Goal: Task Accomplishment & Management: Complete application form

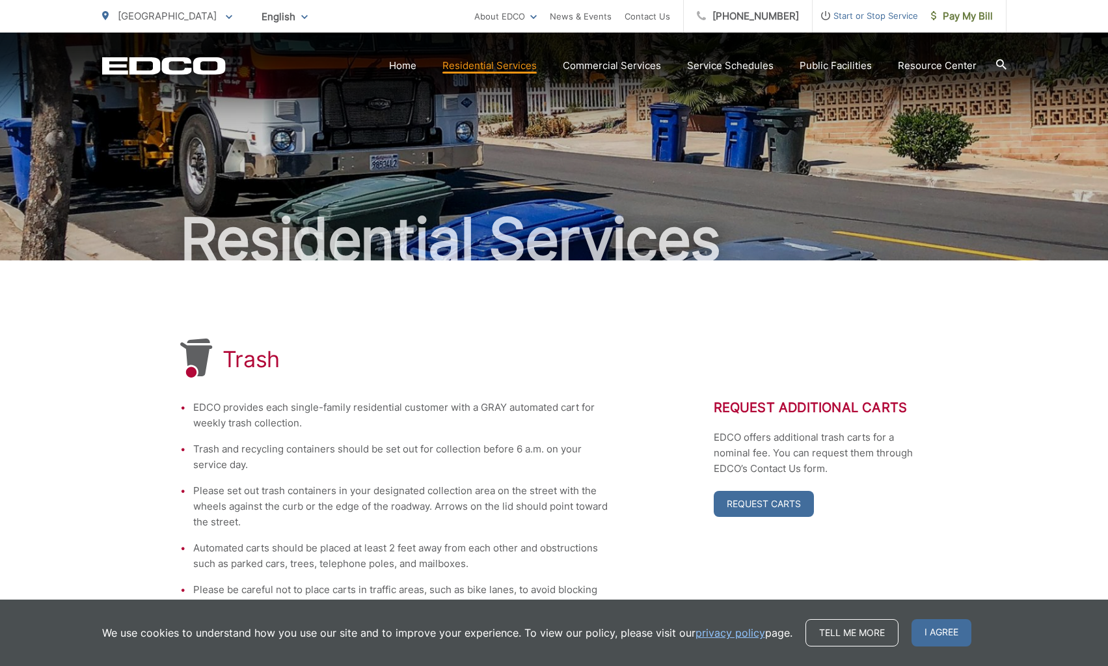
click at [359, 427] on li "EDCO provides each single-family residential customer with a GRAY automated car…" at bounding box center [401, 415] width 416 height 31
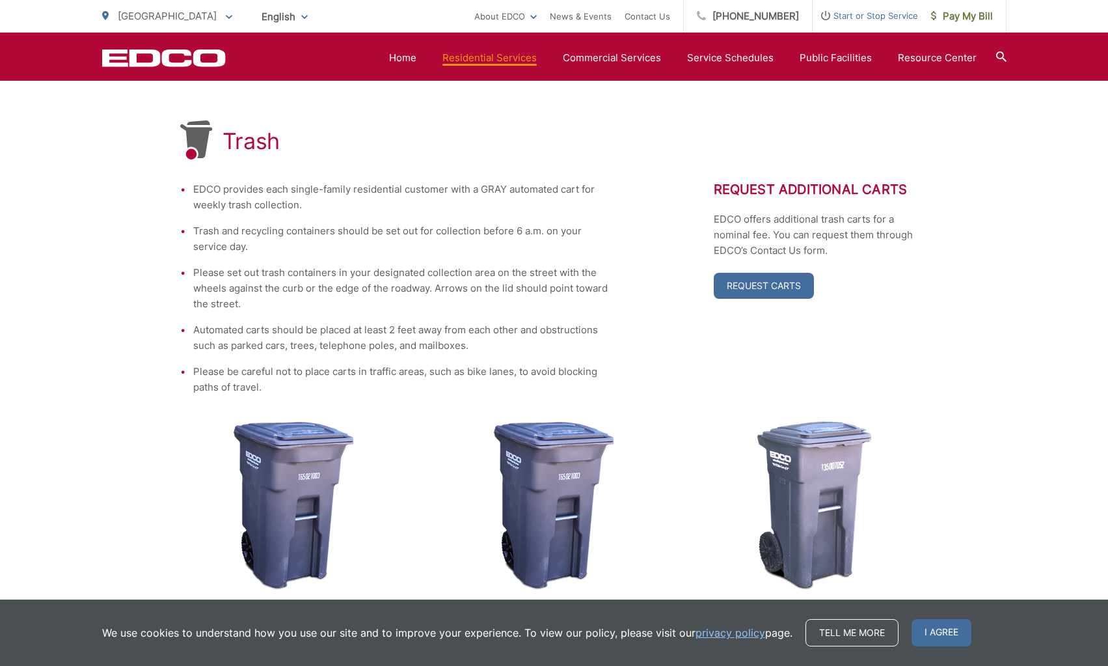
scroll to position [195, 0]
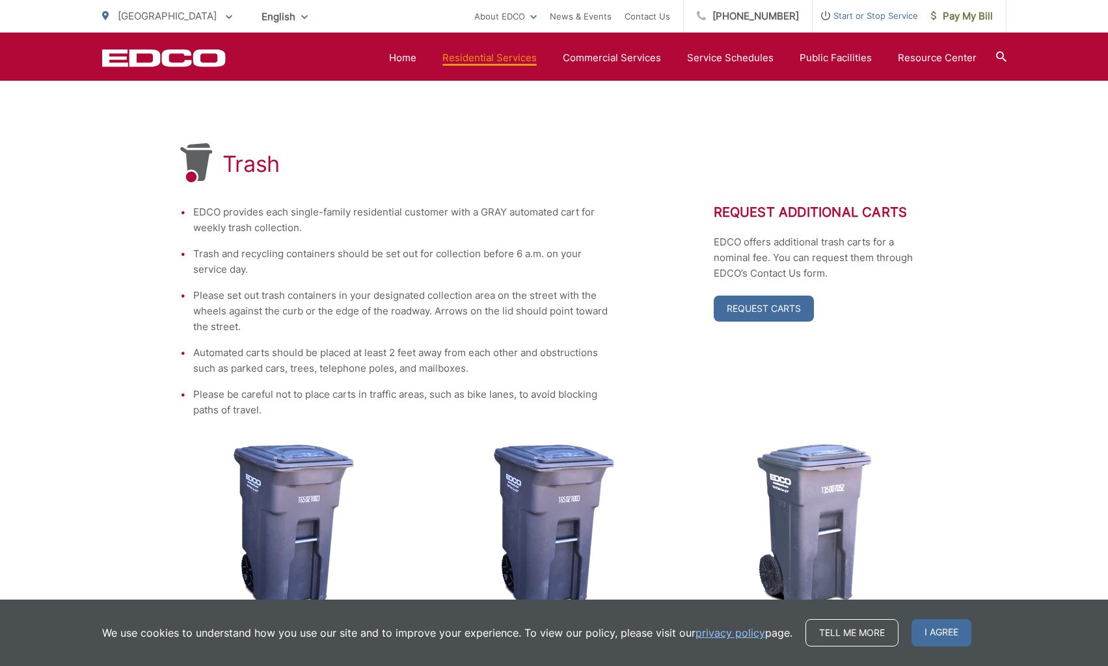
click at [294, 221] on li "EDCO provides each single-family residential customer with a GRAY automated car…" at bounding box center [401, 219] width 416 height 31
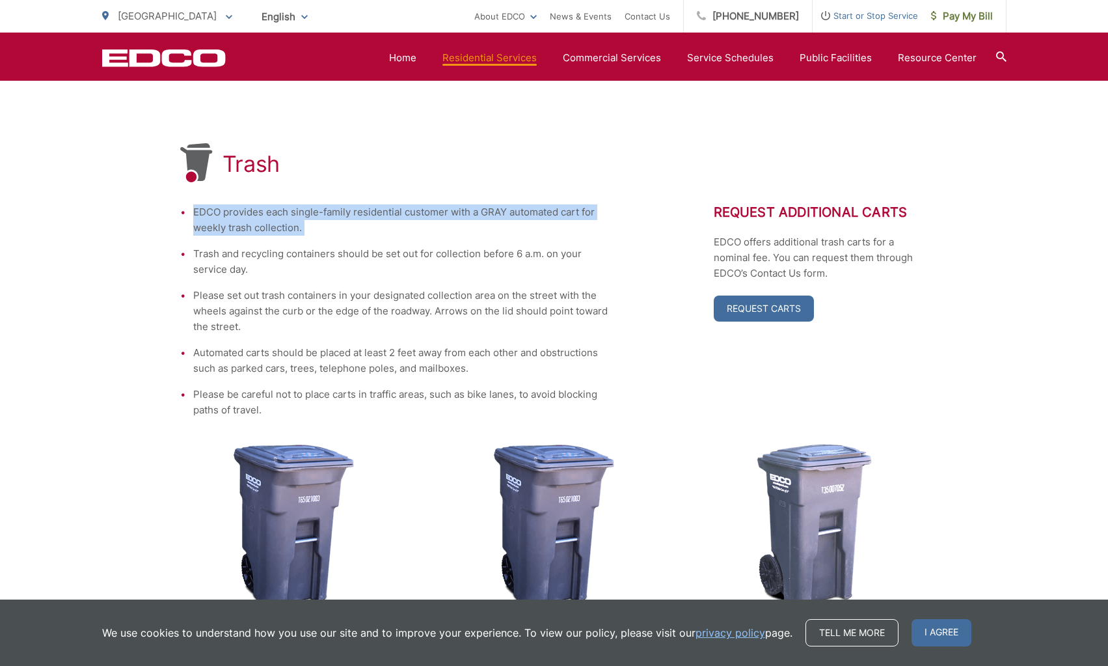
click at [294, 221] on li "EDCO provides each single-family residential customer with a GRAY automated car…" at bounding box center [401, 219] width 416 height 31
drag, startPoint x: 372, startPoint y: 227, endPoint x: 384, endPoint y: 221, distance: 13.7
click at [374, 227] on li "EDCO provides each single-family residential customer with a GRAY automated car…" at bounding box center [401, 219] width 416 height 31
click at [399, 208] on li "EDCO provides each single-family residential customer with a GRAY automated car…" at bounding box center [401, 219] width 416 height 31
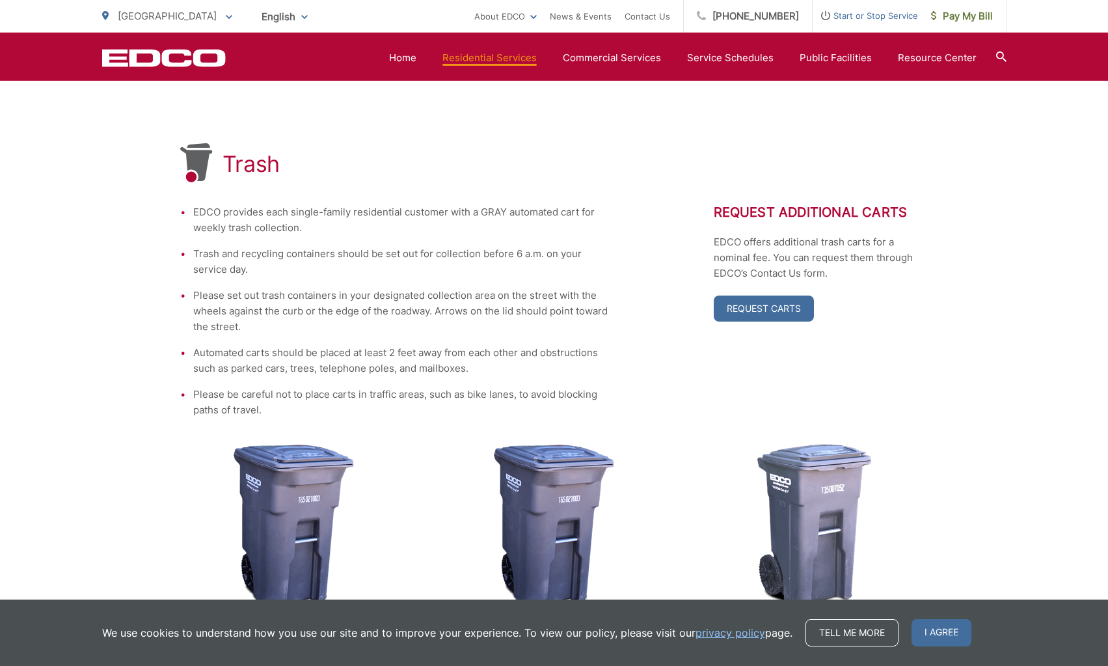
click at [419, 213] on li "EDCO provides each single-family residential customer with a GRAY automated car…" at bounding box center [401, 219] width 416 height 31
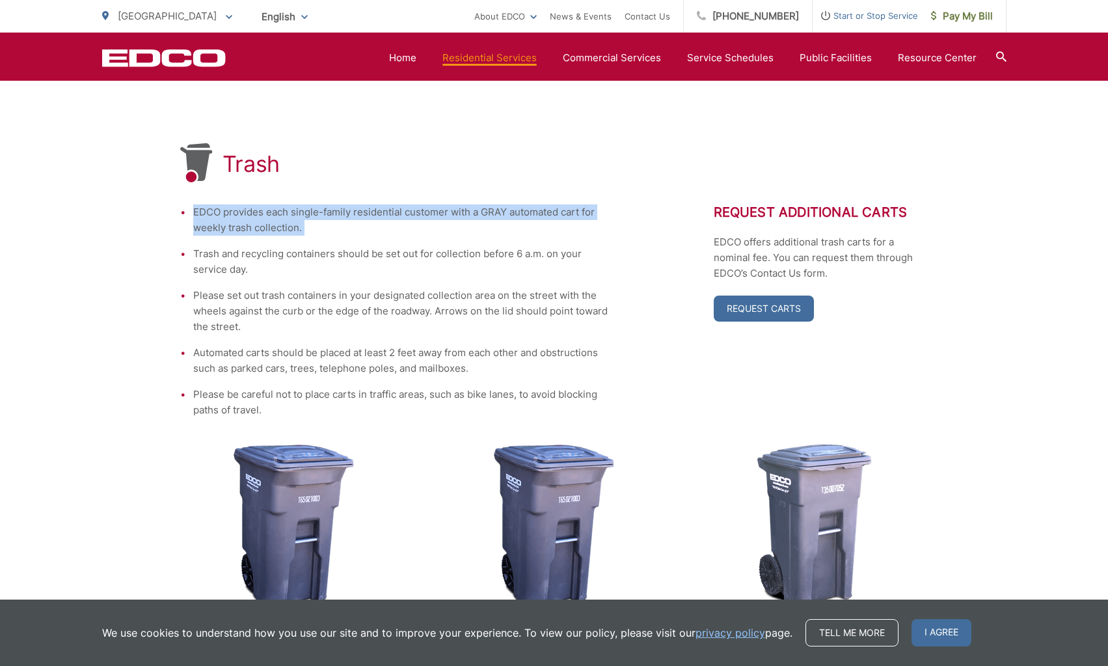
click at [419, 213] on li "EDCO provides each single-family residential customer with a GRAY automated car…" at bounding box center [401, 219] width 416 height 31
click at [443, 234] on li "EDCO provides each single-family residential customer with a GRAY automated car…" at bounding box center [401, 219] width 416 height 31
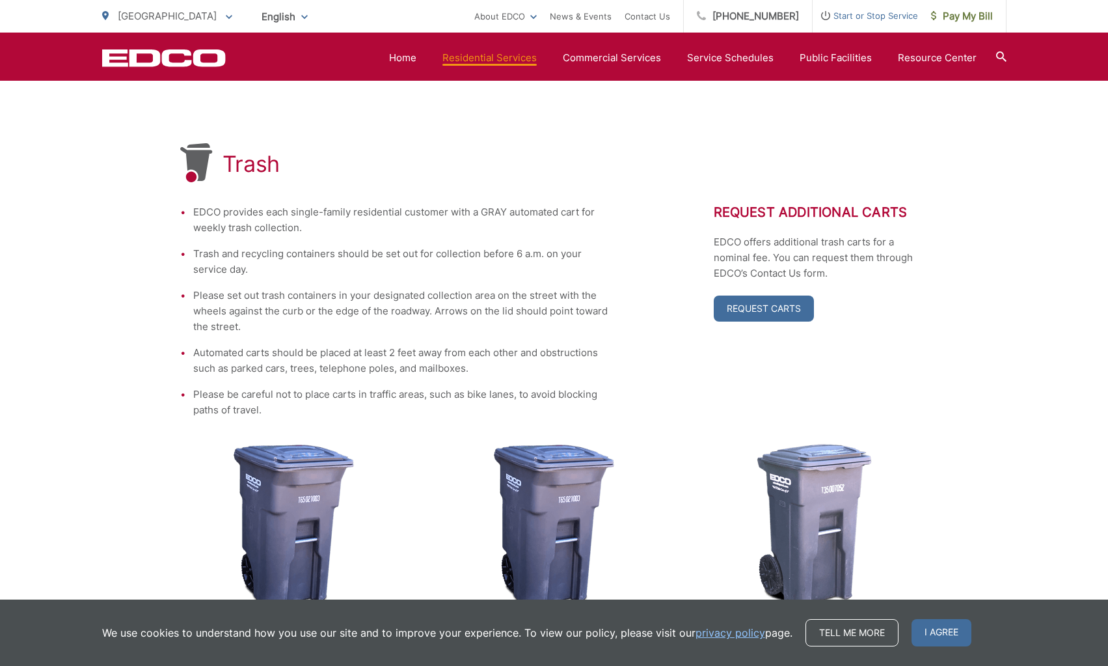
click at [254, 228] on li "EDCO provides each single-family residential customer with a GRAY automated car…" at bounding box center [401, 219] width 416 height 31
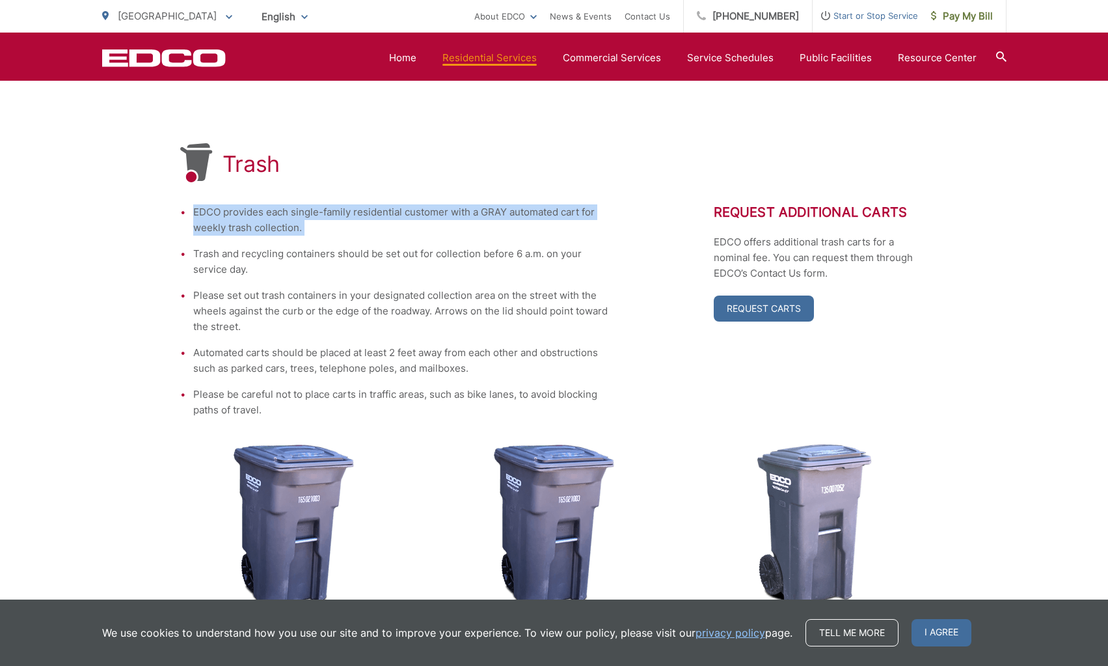
click at [254, 228] on li "EDCO provides each single-family residential customer with a GRAY automated car…" at bounding box center [401, 219] width 416 height 31
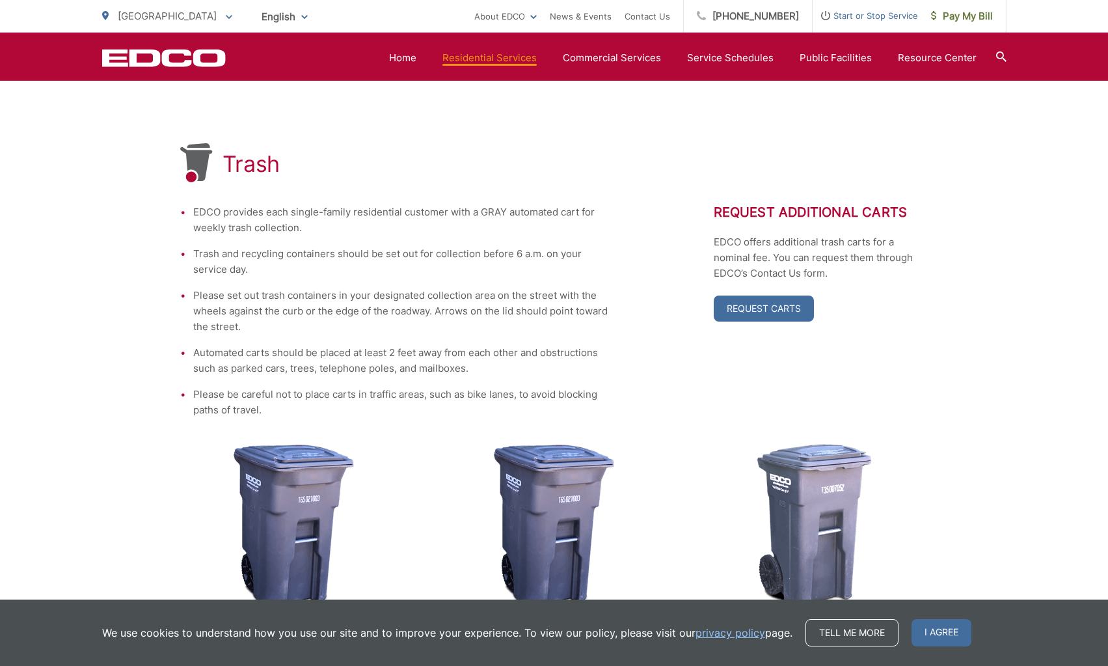
click at [267, 264] on li "Trash and recycling containers should be set out for collection before 6 a.m. o…" at bounding box center [401, 261] width 416 height 31
click at [238, 258] on li "Trash and recycling containers should be set out for collection before 6 a.m. o…" at bounding box center [401, 261] width 416 height 31
click at [530, 314] on li "Please set out trash containers in your designated collection area on the stree…" at bounding box center [401, 311] width 416 height 47
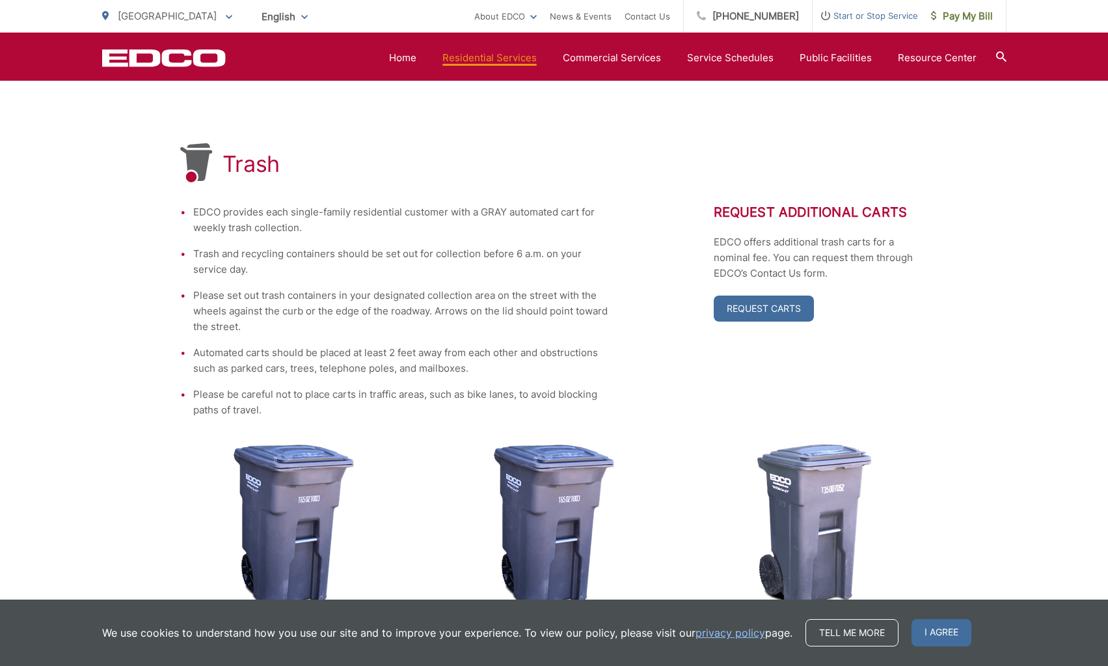
click at [304, 359] on li "Automated carts should be placed at least 2 feet away from each other and obstr…" at bounding box center [401, 360] width 416 height 31
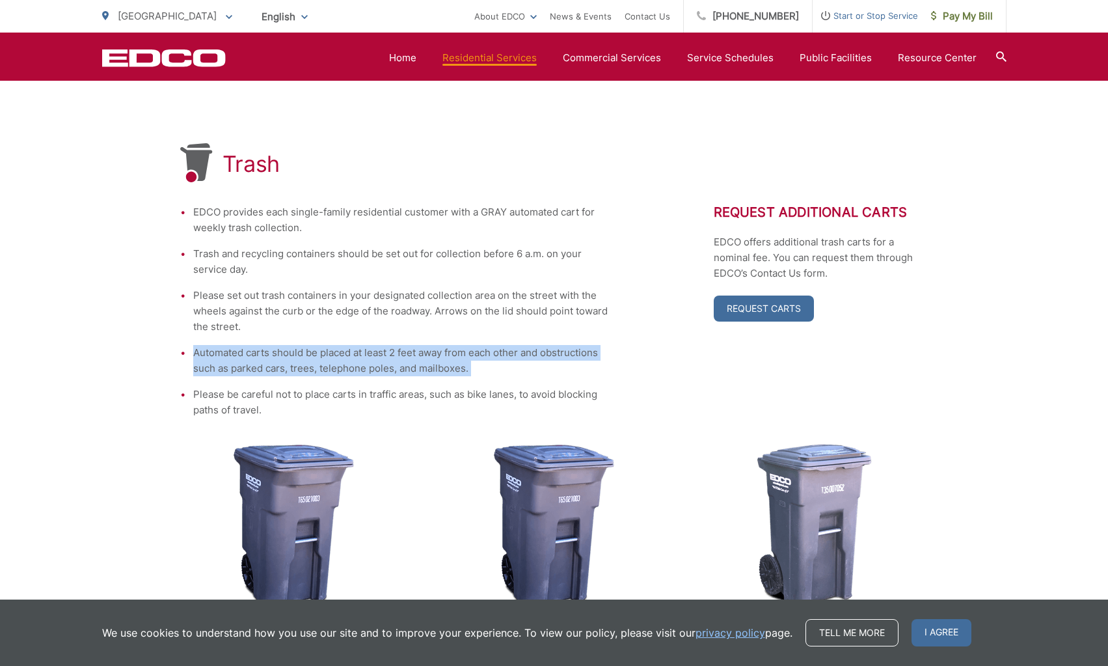
click at [304, 359] on li "Automated carts should be placed at least 2 feet away from each other and obstr…" at bounding box center [401, 360] width 416 height 31
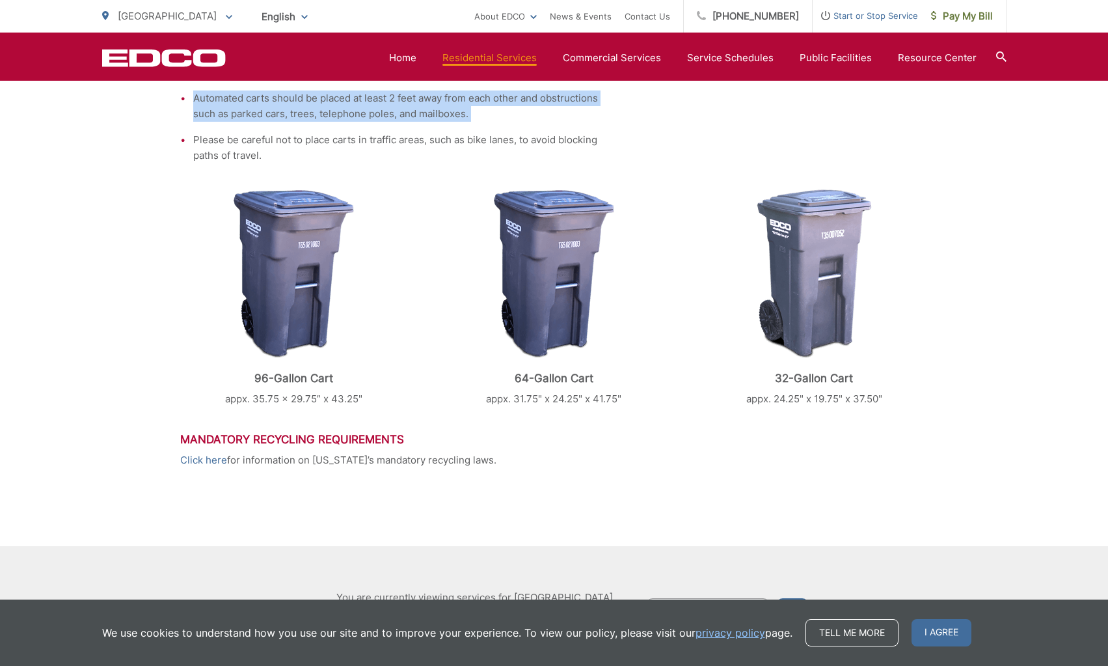
scroll to position [456, 0]
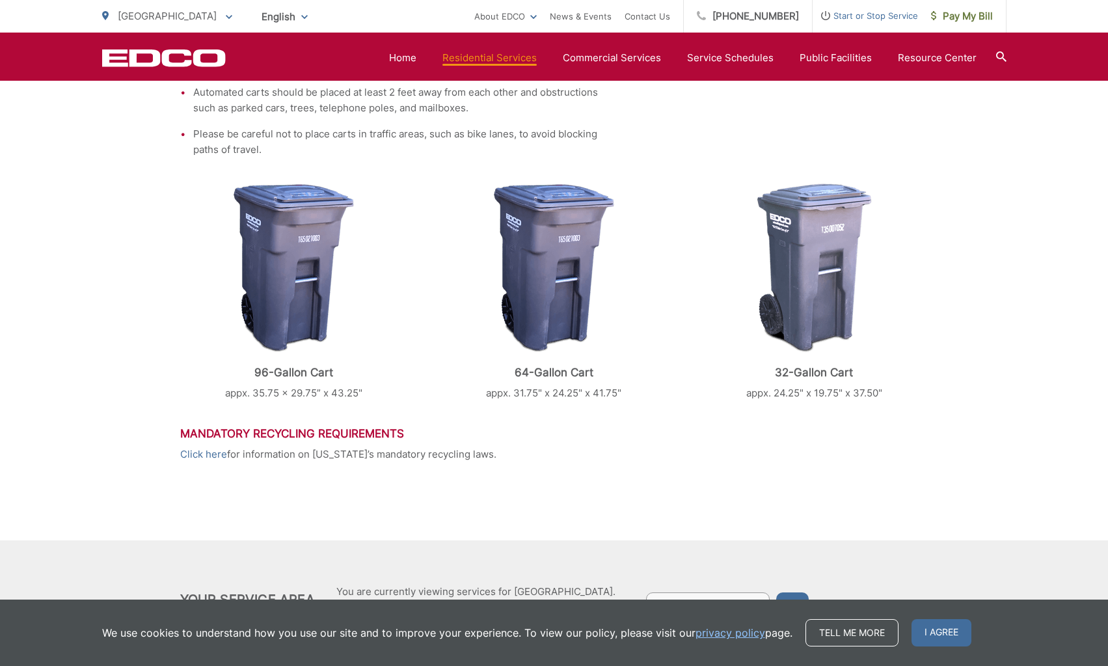
click at [318, 428] on h3 "Mandatory Recycling Requirements" at bounding box center [554, 433] width 748 height 13
click at [435, 470] on div "Trash EDCO provides each single-family residential customer with a GRAY automat…" at bounding box center [554, 172] width 748 height 735
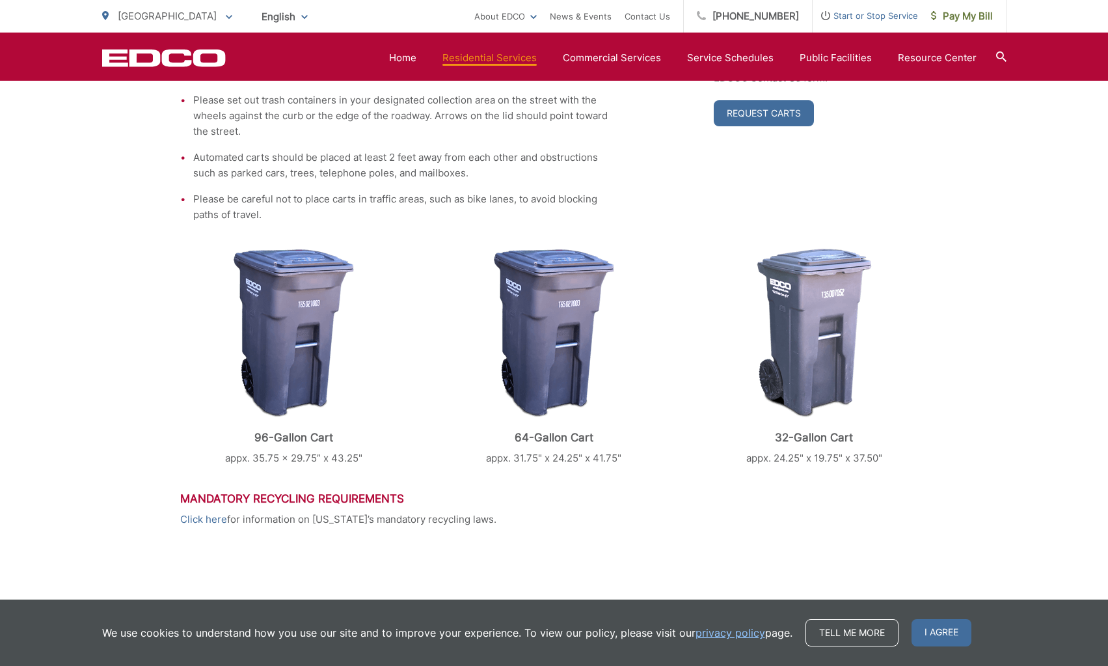
click at [437, 207] on li "Please be careful not to place carts in traffic areas, such as bike lanes, to a…" at bounding box center [401, 206] width 416 height 31
click at [437, 206] on li "Please be careful not to place carts in traffic areas, such as bike lanes, to a…" at bounding box center [401, 206] width 416 height 31
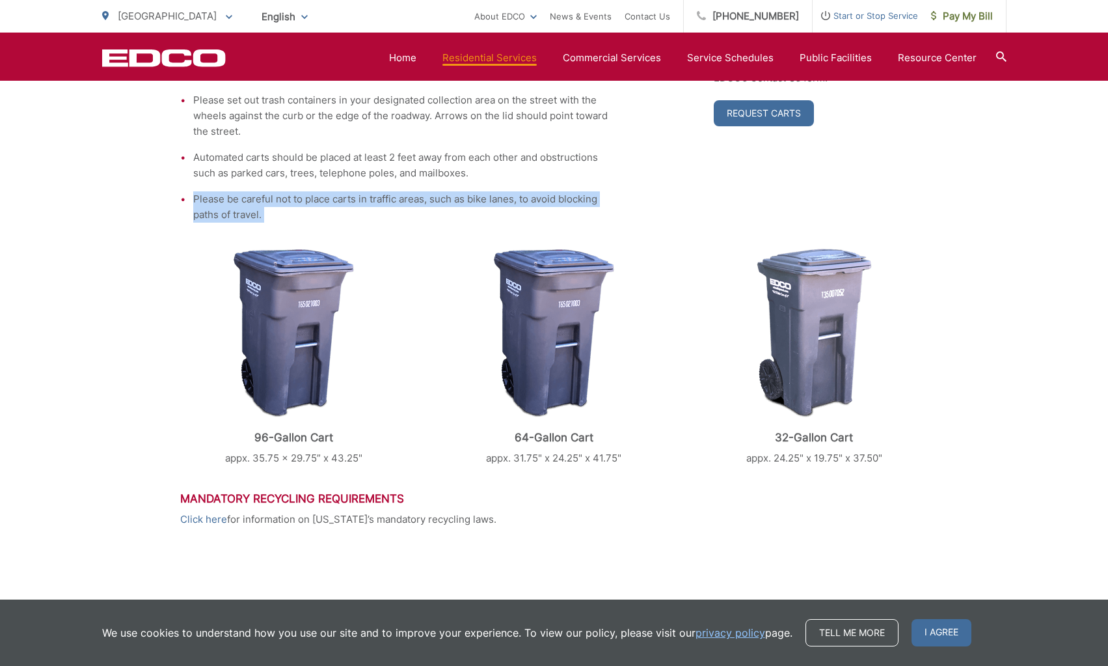
click at [437, 206] on li "Please be careful not to place carts in traffic areas, such as bike lanes, to a…" at bounding box center [401, 206] width 416 height 31
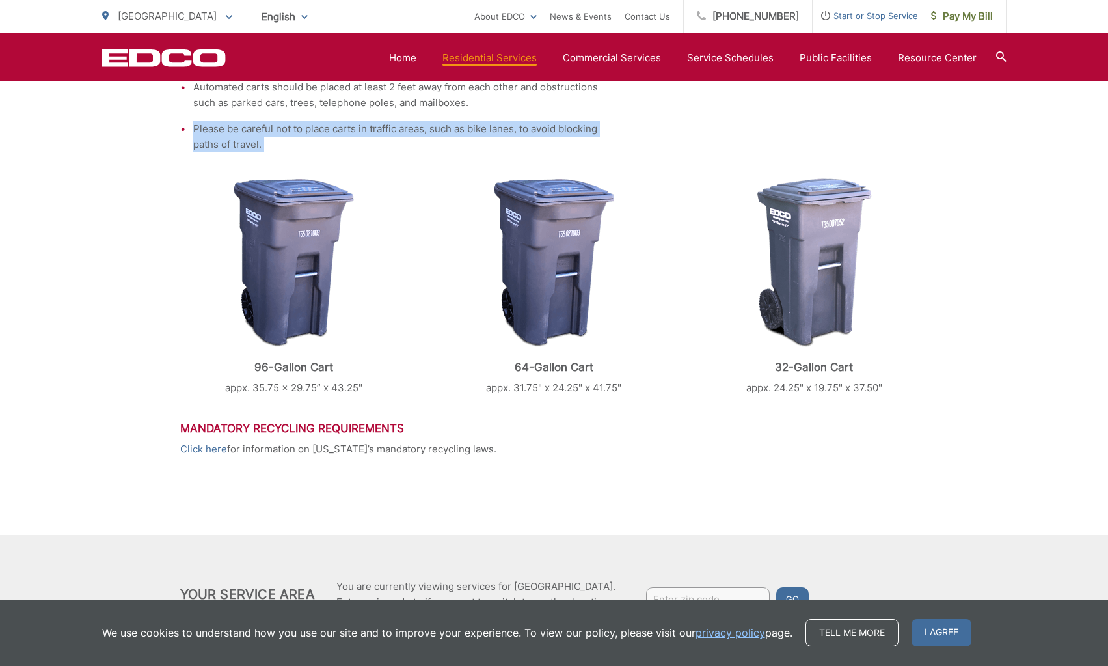
scroll to position [528, 0]
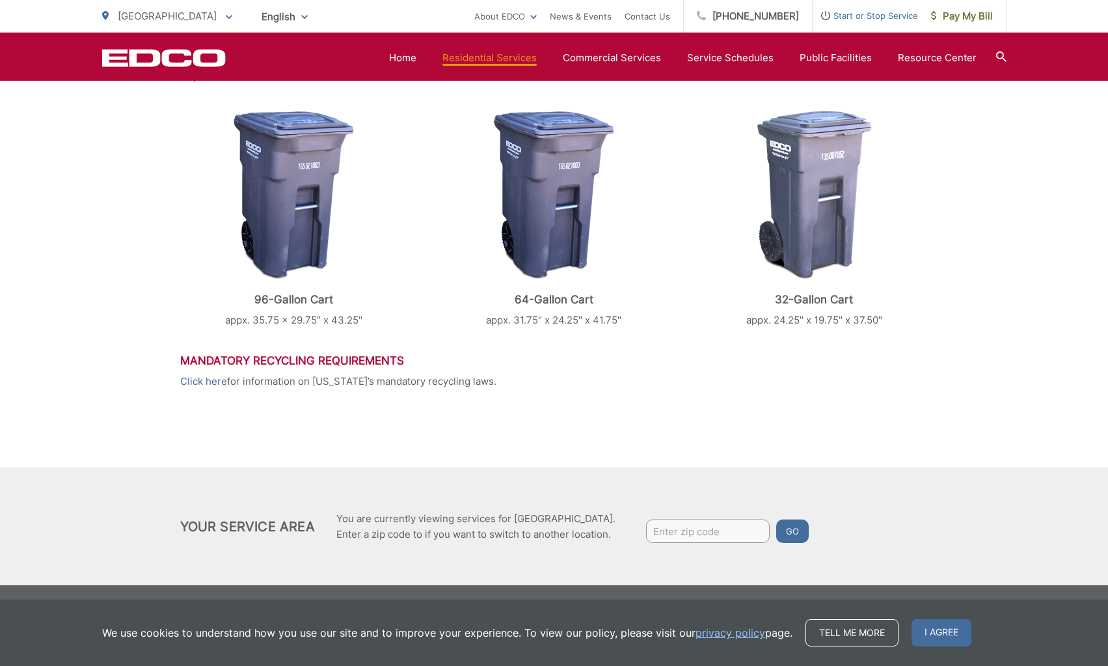
click at [568, 409] on div "Trash EDCO provides each single-family residential customer with a GRAY automat…" at bounding box center [554, 99] width 748 height 735
click at [817, 636] on link "Tell me more" at bounding box center [852, 632] width 93 height 27
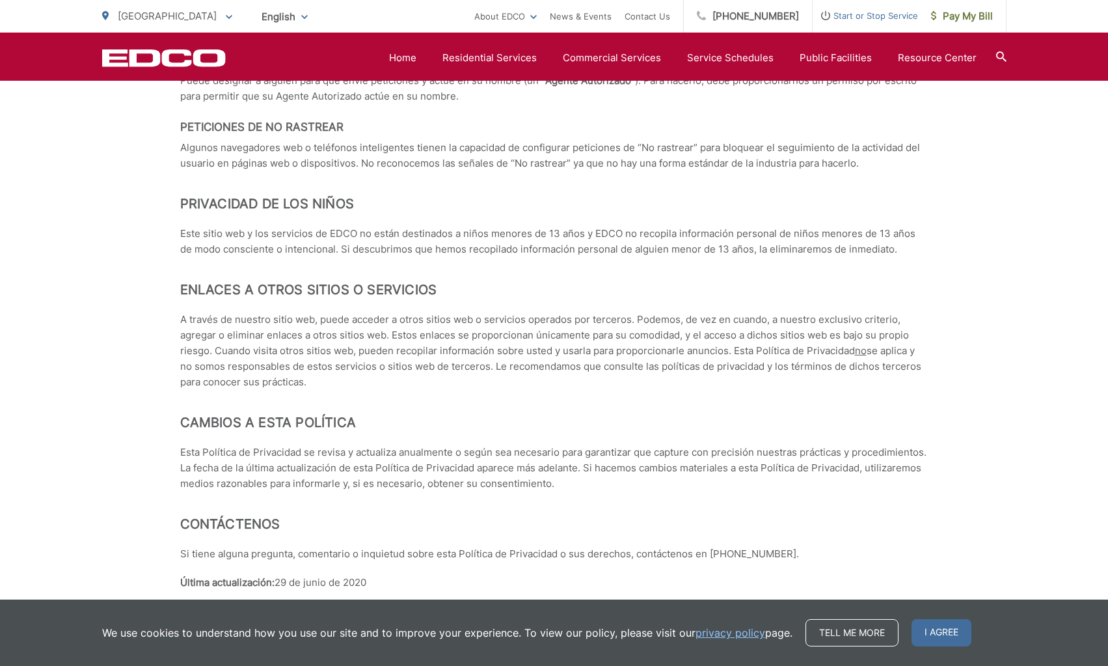
scroll to position [5619, 0]
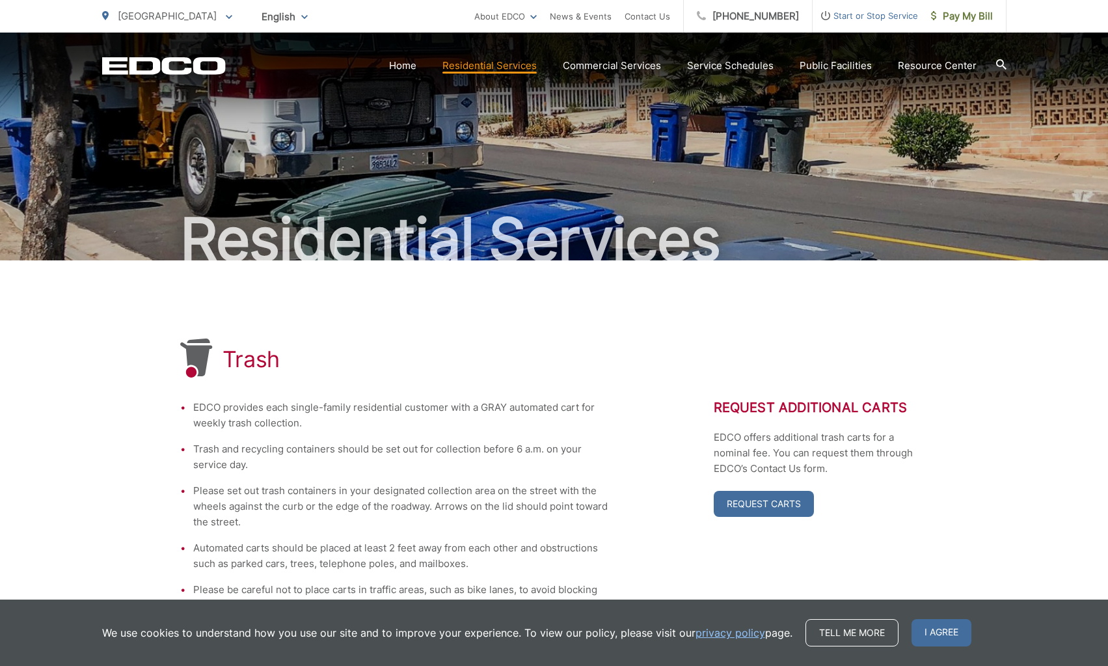
click at [836, 12] on span "Start or Stop Service" at bounding box center [865, 16] width 105 height 16
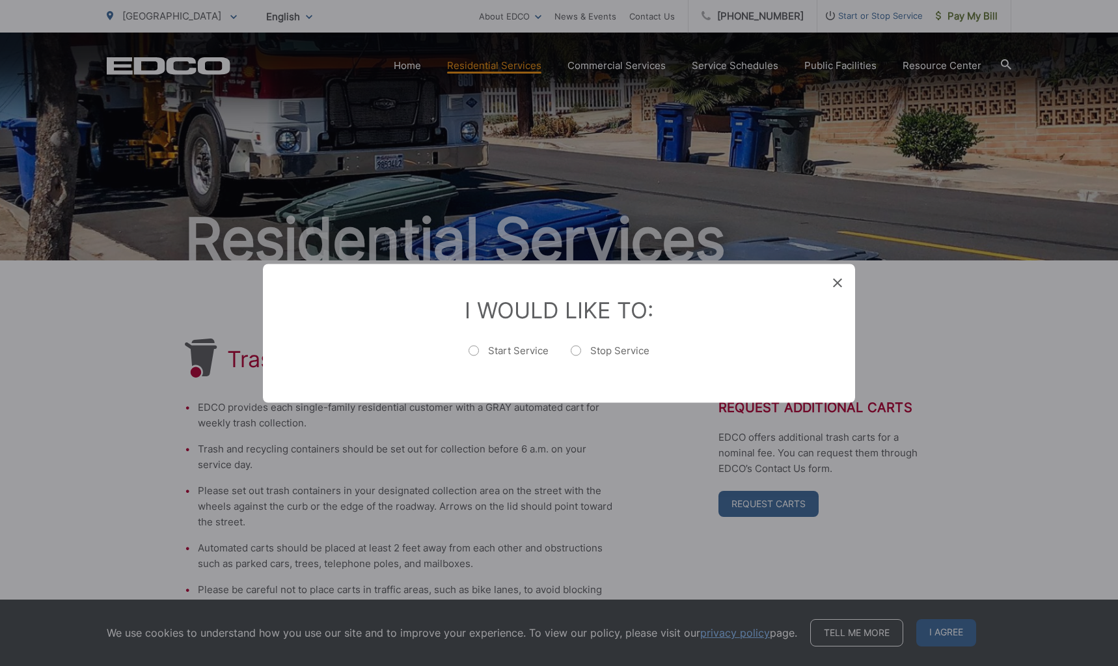
click at [473, 352] on label "Start Service" at bounding box center [509, 357] width 80 height 26
radio input "true"
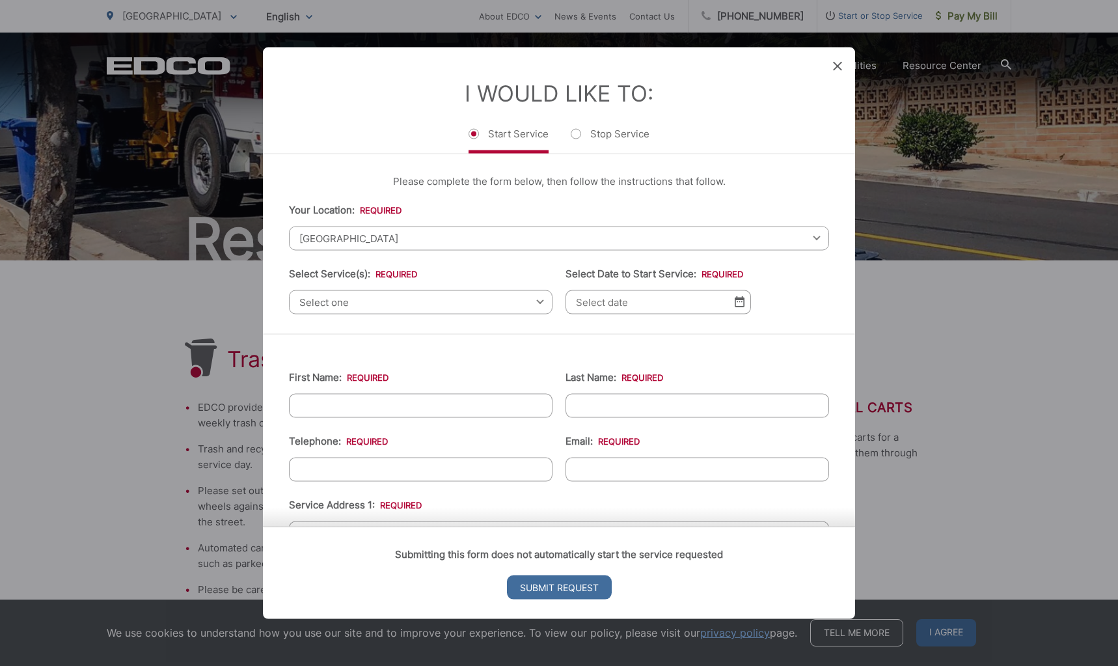
click at [487, 239] on span "[GEOGRAPHIC_DATA]" at bounding box center [559, 238] width 540 height 24
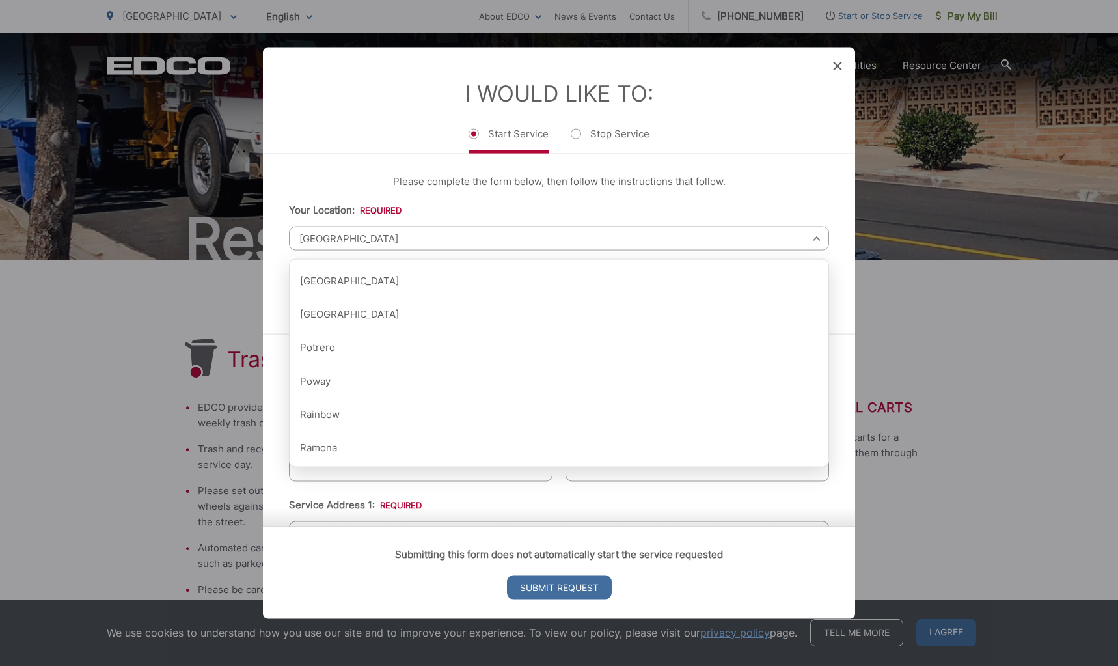
scroll to position [1624, 0]
click at [618, 185] on p "Please complete the form below, then follow the instructions that follow." at bounding box center [559, 181] width 540 height 16
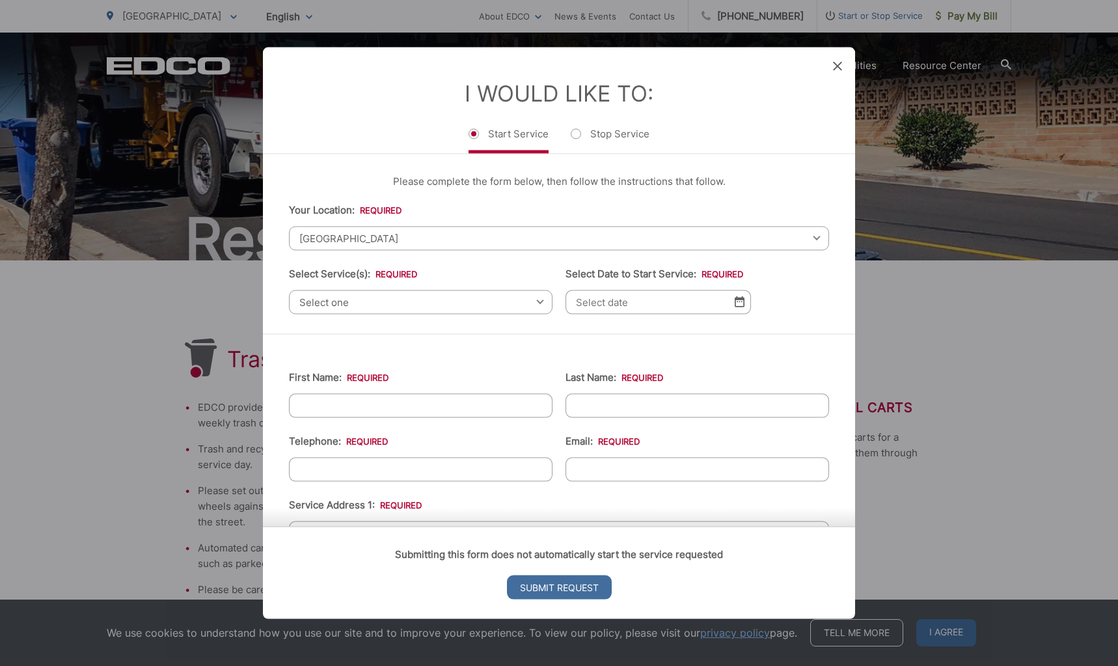
click at [437, 308] on span "Select one" at bounding box center [421, 302] width 264 height 24
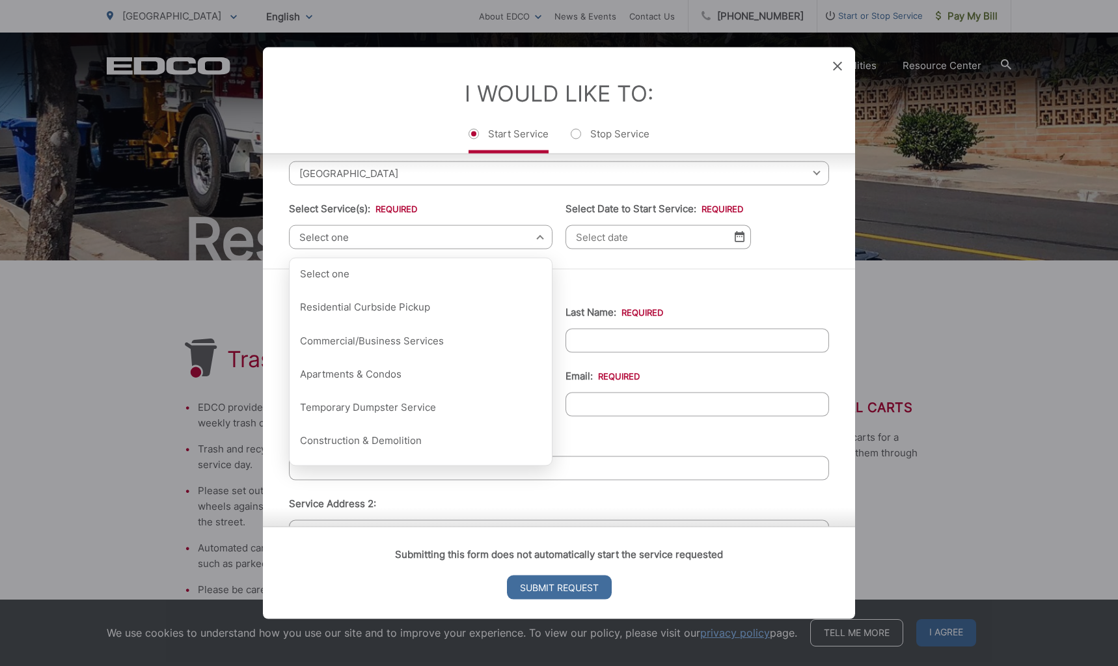
scroll to position [130, 0]
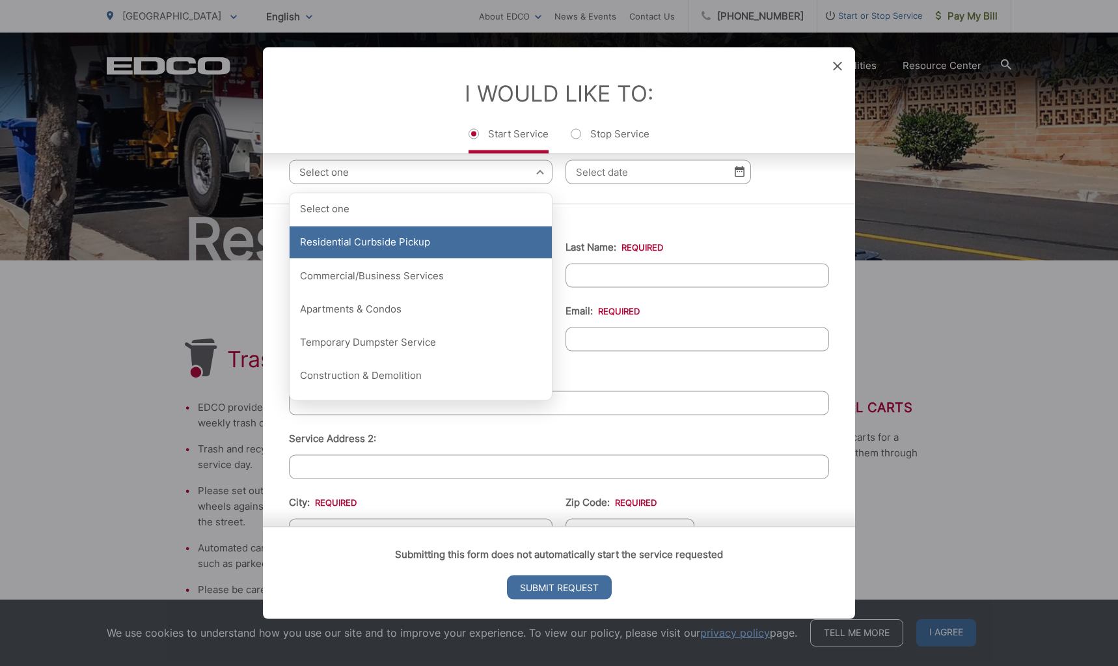
click at [388, 243] on div "Residential Curbside Pickup" at bounding box center [421, 242] width 262 height 33
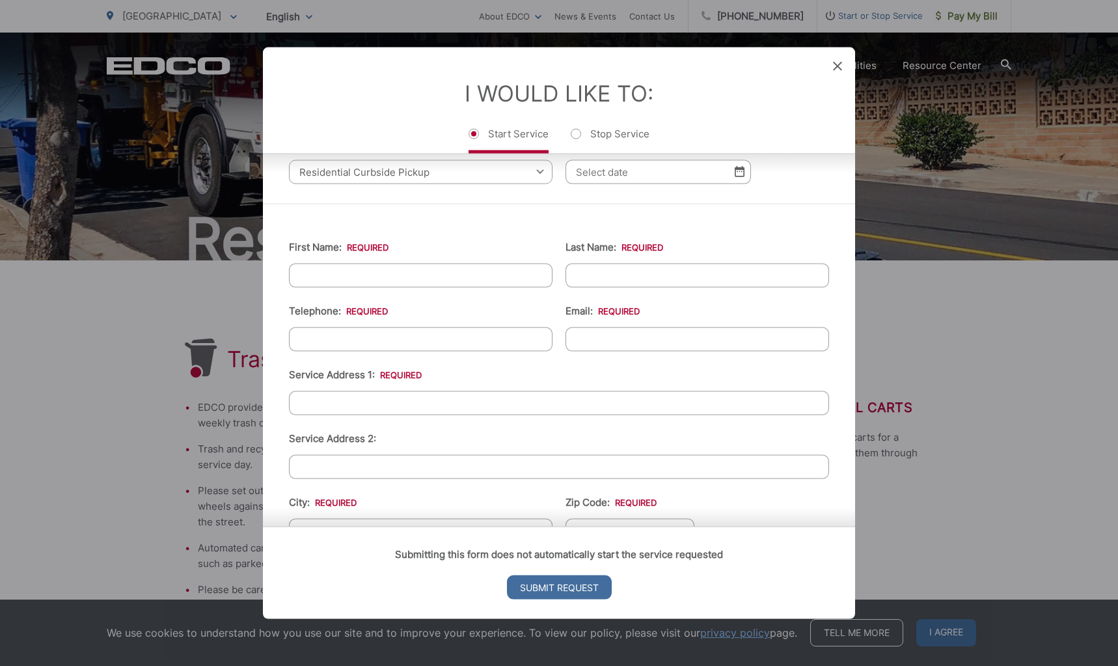
click at [519, 228] on ul "First Name: * Last Name: * Telephone: * Email: * Service Address 1: * Service A…" at bounding box center [559, 507] width 540 height 569
click at [705, 174] on input "Select Date to Start Service: *" at bounding box center [658, 171] width 185 height 24
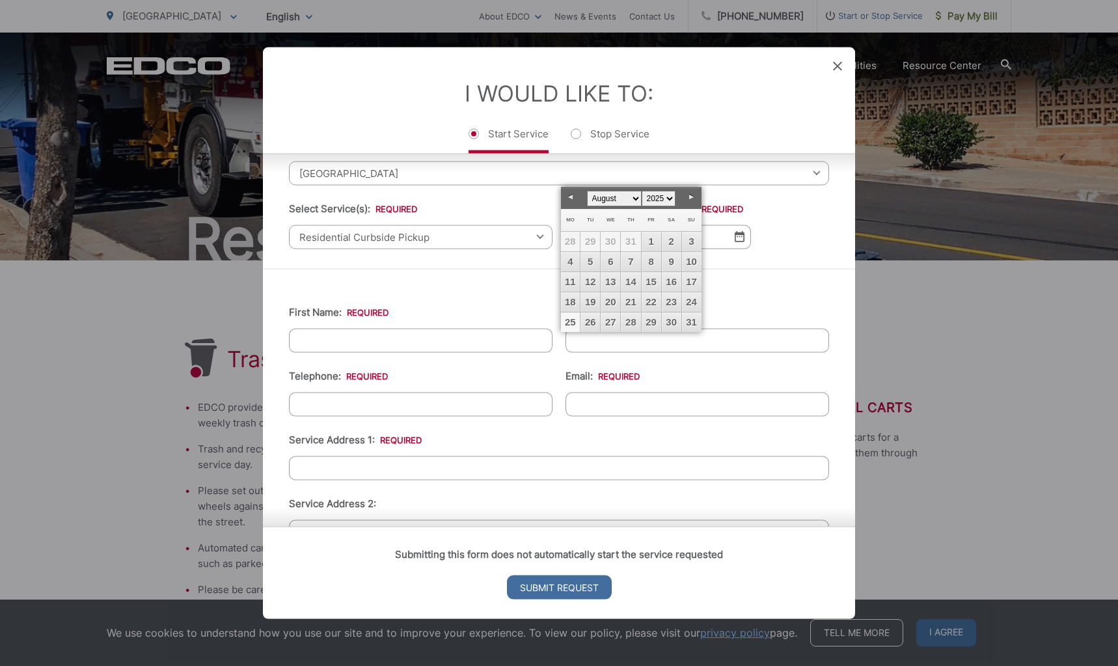
scroll to position [0, 0]
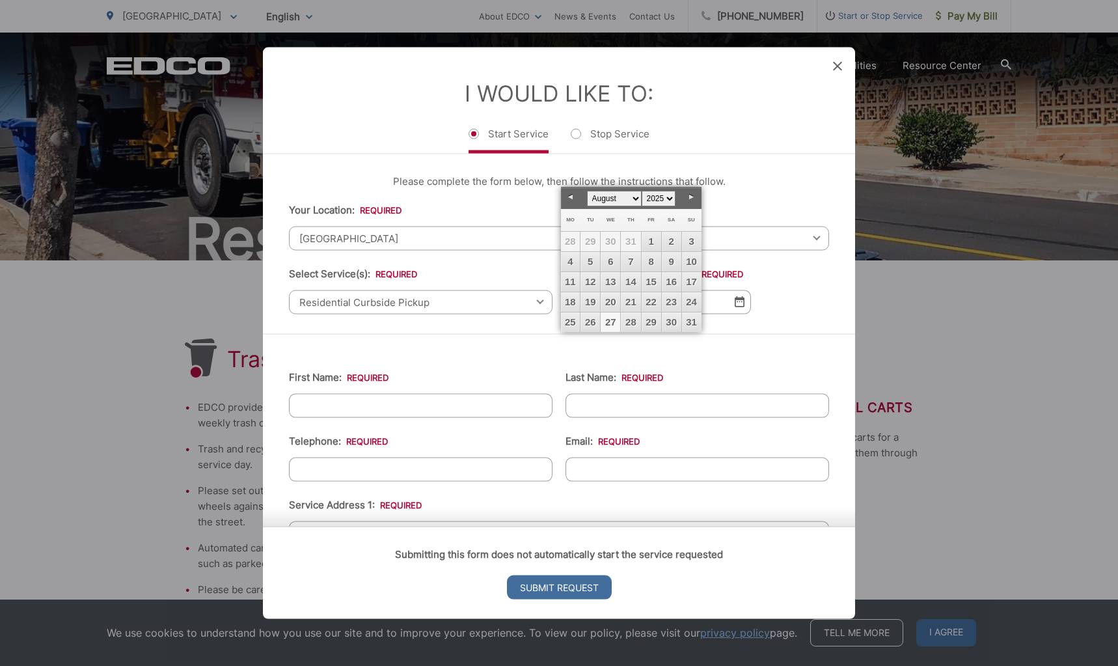
click at [608, 318] on link "27" at bounding box center [611, 322] width 20 height 20
type input "[DATE]"
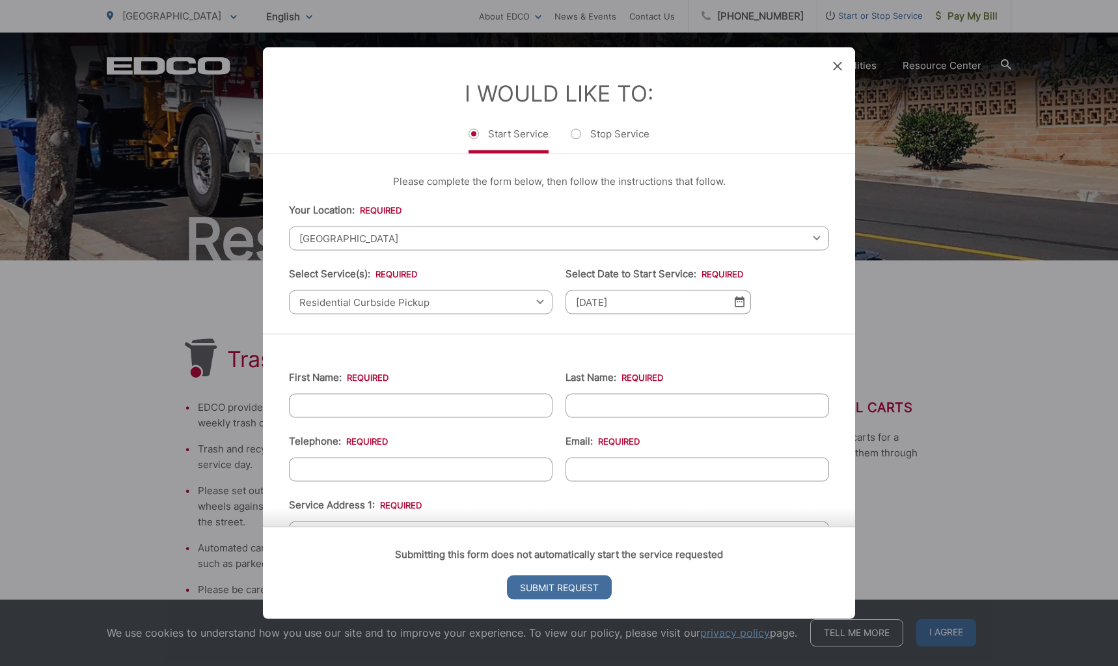
click at [724, 348] on div "First Name: * Last Name: * Telephone: * Email: * Service Address 1: * Service A…" at bounding box center [559, 637] width 592 height 608
click at [532, 364] on ul "First Name: * Last Name: * Telephone: * Email: * Service Address 1: * Service A…" at bounding box center [559, 637] width 540 height 569
click at [709, 303] on input "[DATE]" at bounding box center [658, 302] width 185 height 24
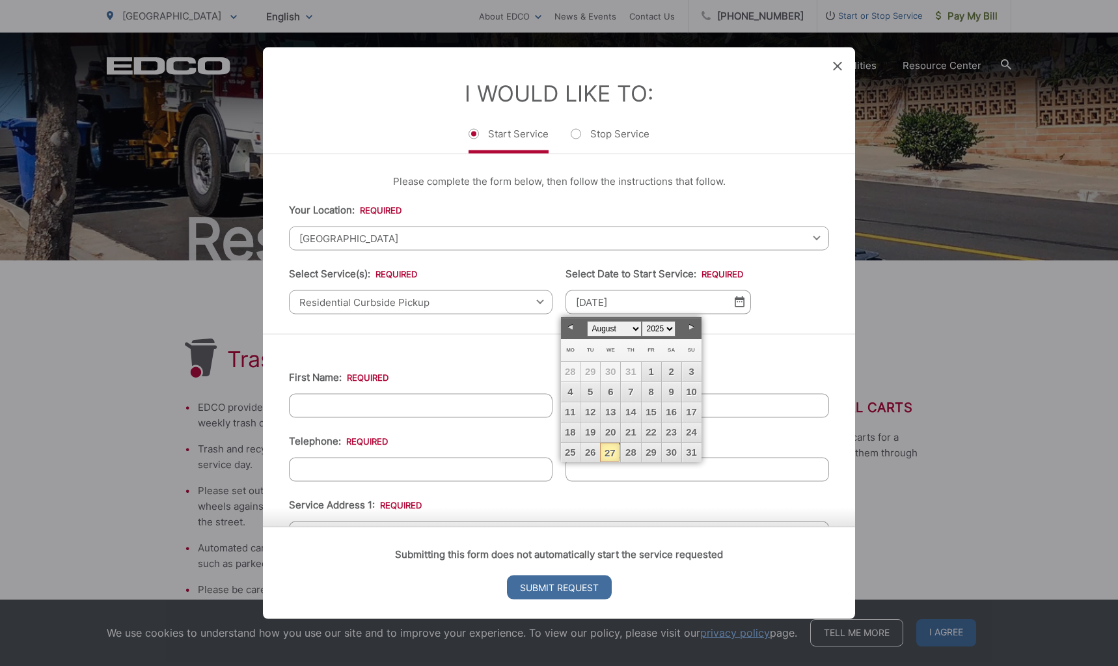
click at [781, 336] on div "First Name: * Last Name: * Telephone: * Email: * Service Address 1: * Service A…" at bounding box center [559, 637] width 592 height 608
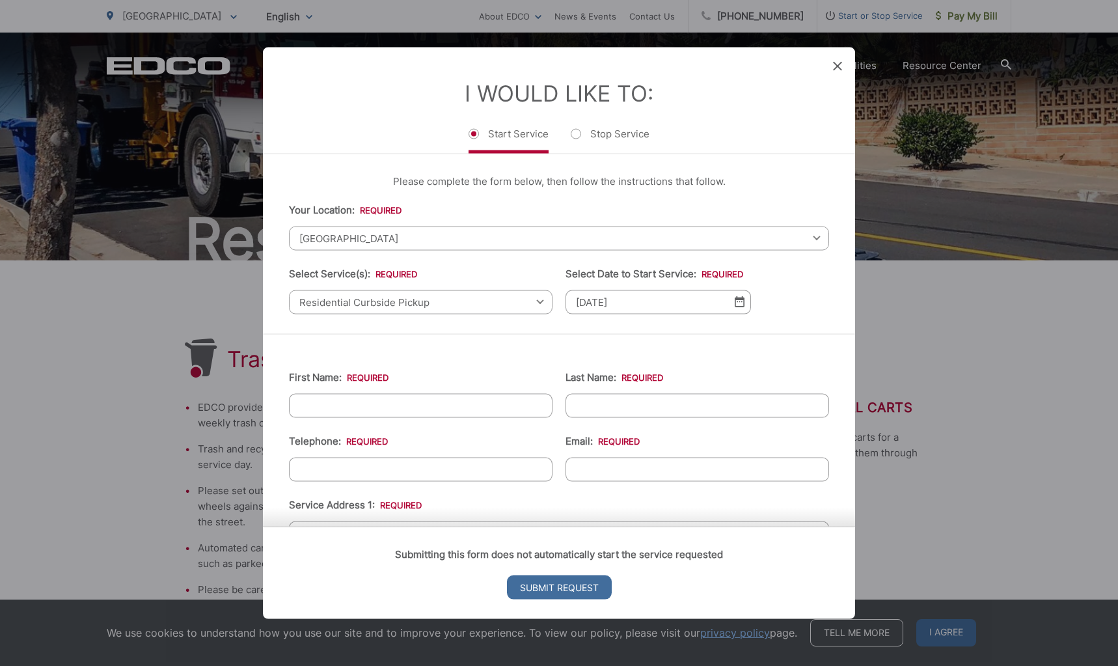
click at [735, 302] on img at bounding box center [740, 301] width 10 height 11
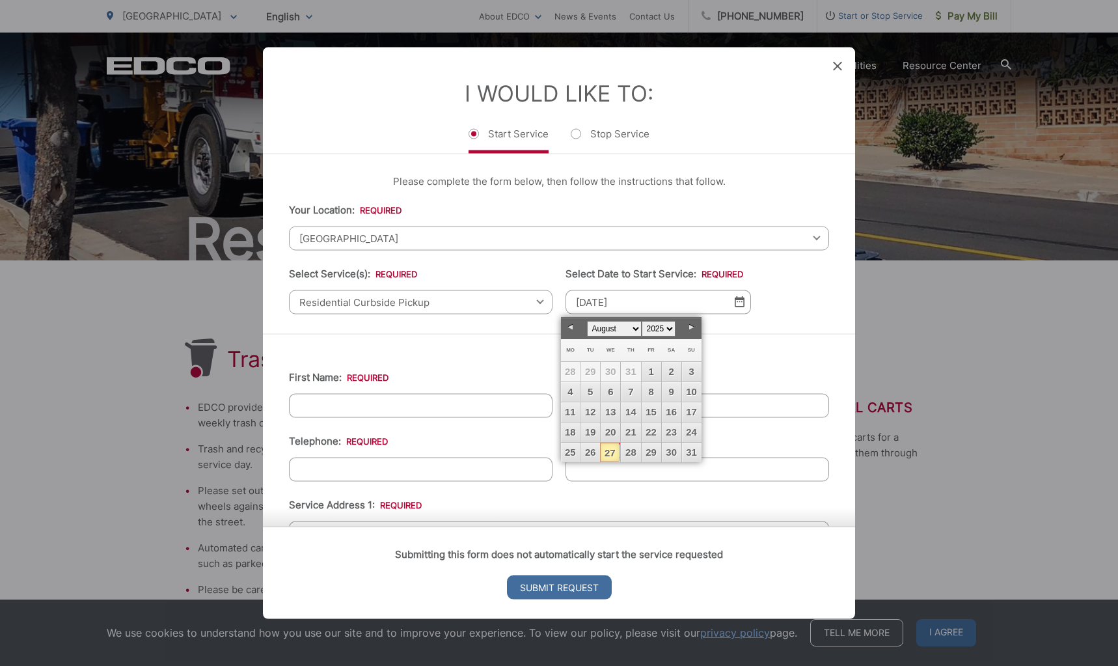
click at [608, 453] on link "27" at bounding box center [610, 452] width 20 height 19
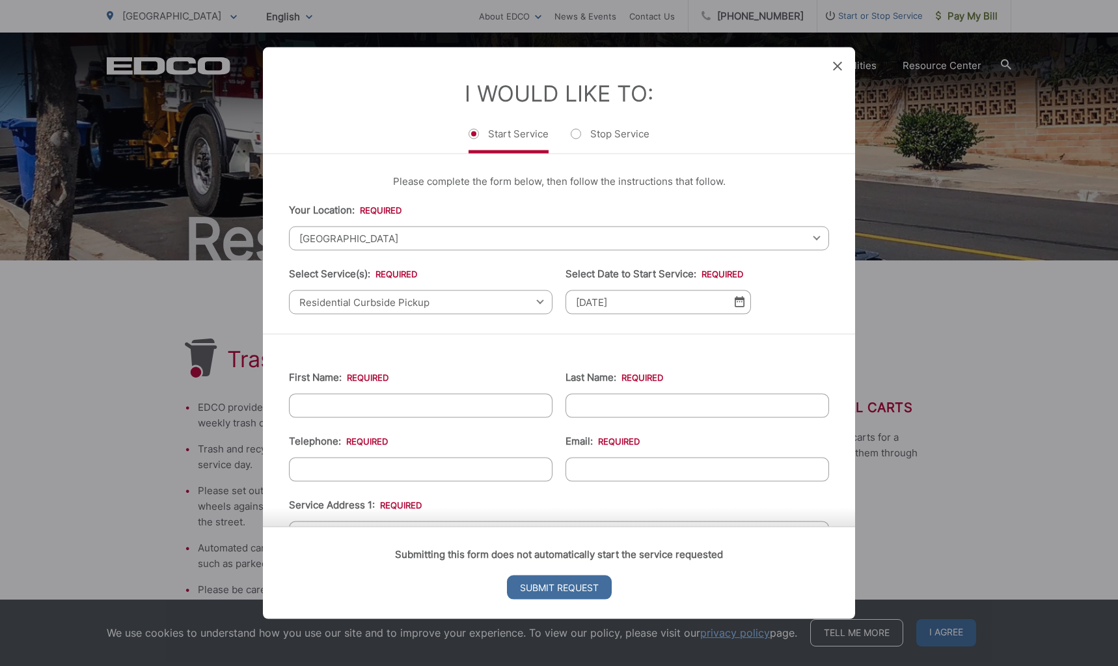
click at [510, 334] on div "First Name: * Last Name: * Telephone: * Email: * Service Address 1: * Service A…" at bounding box center [559, 637] width 592 height 608
click at [627, 360] on ul "First Name: * Last Name: * Telephone: * Email: * Service Address 1: * Service A…" at bounding box center [559, 637] width 540 height 569
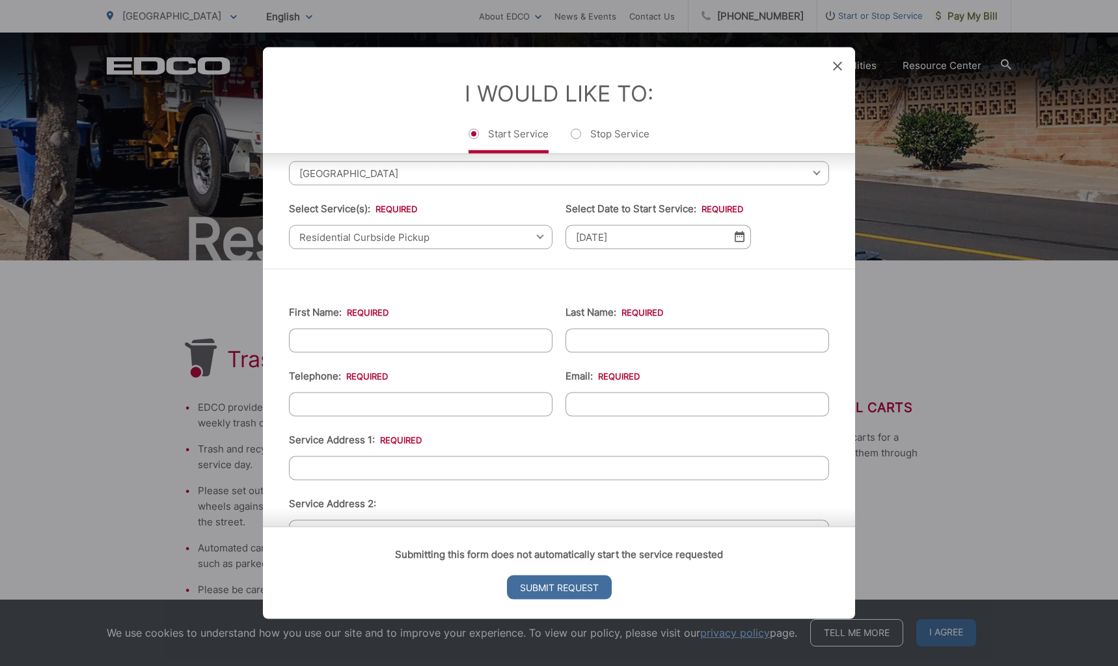
click at [422, 346] on input "First Name: *" at bounding box center [421, 340] width 264 height 24
type input "[PERSON_NAME]"
type input "[PHONE_NUMBER]"
type input "[PERSON_NAME][EMAIL_ADDRESS][PERSON_NAME][DOMAIN_NAME]"
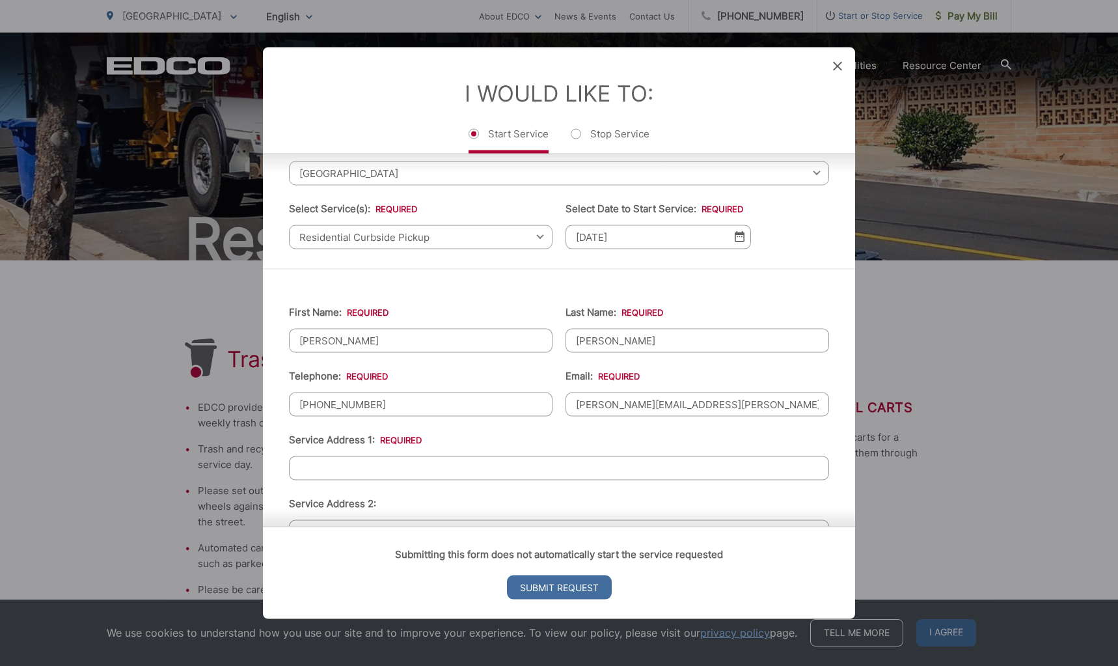
click at [443, 284] on div "First Name: * [PERSON_NAME] Last Name: * [PERSON_NAME] Telephone: * [PHONE_NUMB…" at bounding box center [559, 572] width 592 height 608
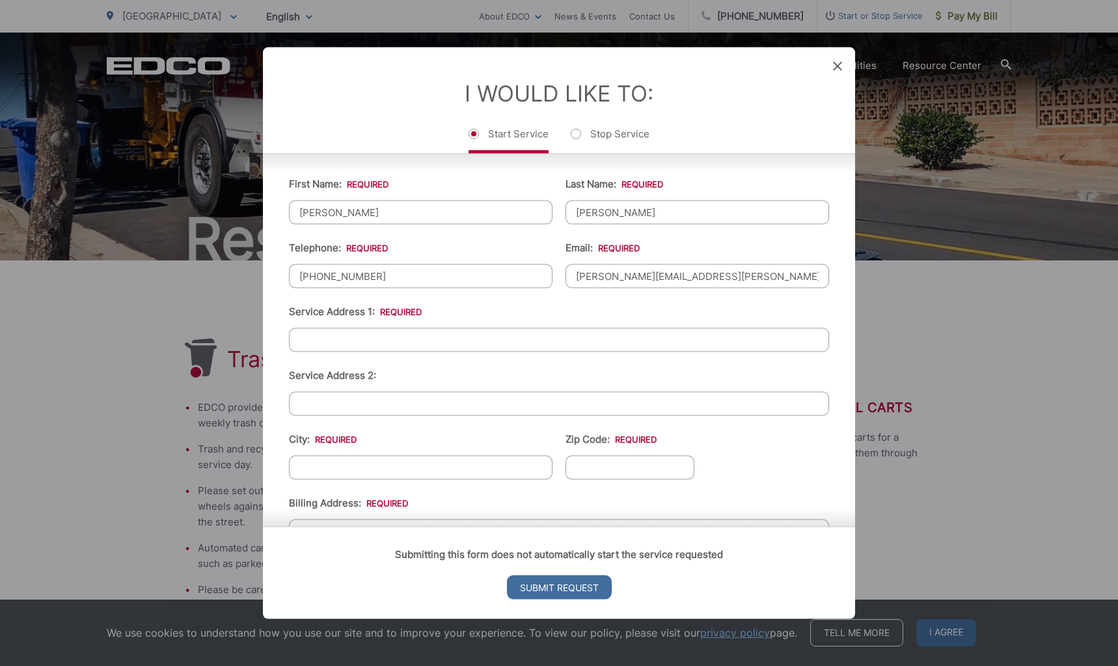
scroll to position [195, 0]
click at [489, 344] on input "Service Address 1: *" at bounding box center [559, 337] width 540 height 24
paste input "[STREET_ADDRESS]"
drag, startPoint x: 381, startPoint y: 340, endPoint x: 443, endPoint y: 340, distance: 61.2
click at [443, 340] on input "[STREET_ADDRESS]" at bounding box center [559, 337] width 540 height 24
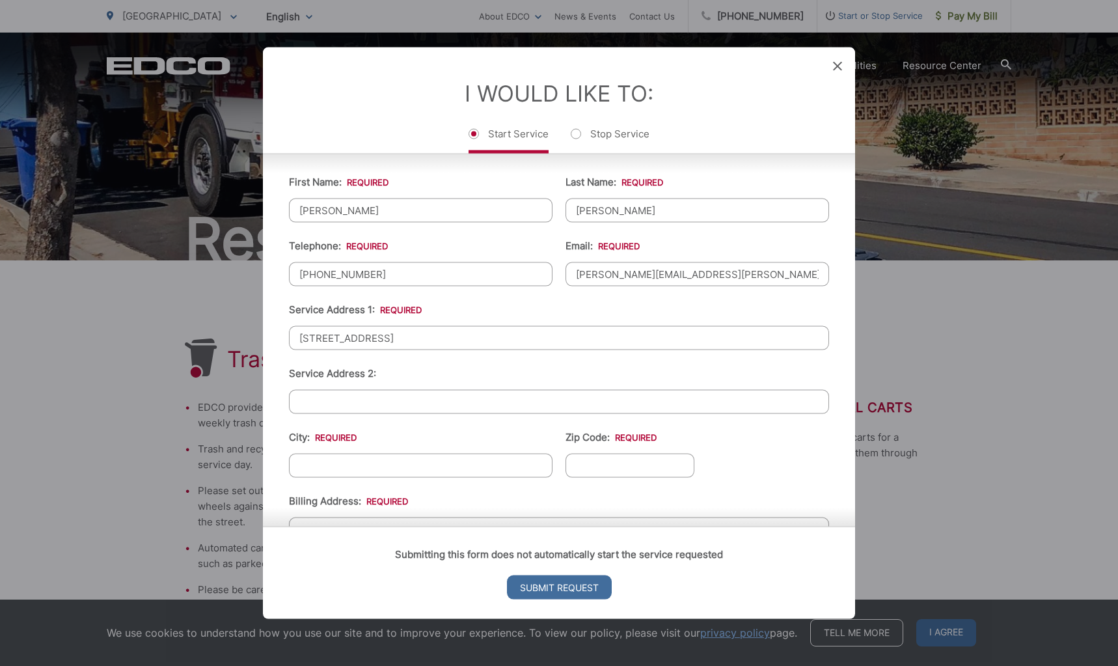
click at [406, 336] on input "[STREET_ADDRESS]" at bounding box center [559, 337] width 540 height 24
drag, startPoint x: 387, startPoint y: 338, endPoint x: 567, endPoint y: 346, distance: 180.5
click at [567, 346] on input "[STREET_ADDRESS]" at bounding box center [559, 337] width 540 height 24
type input "[STREET_ADDRESS]"
click at [517, 375] on li "Service Address 2:" at bounding box center [559, 389] width 540 height 48
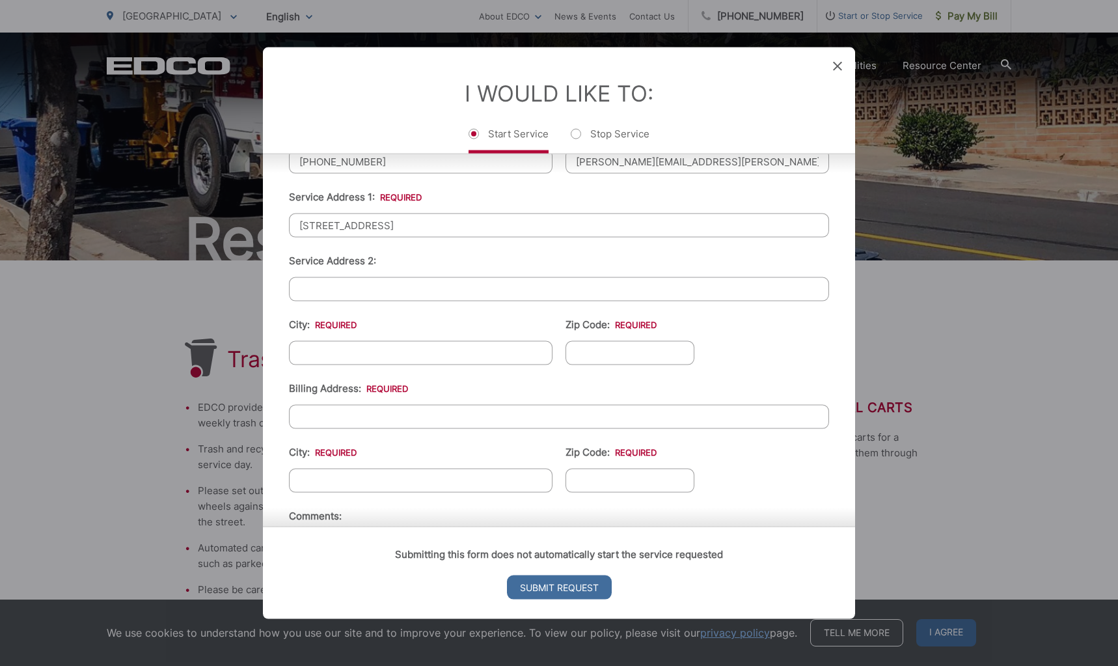
scroll to position [325, 0]
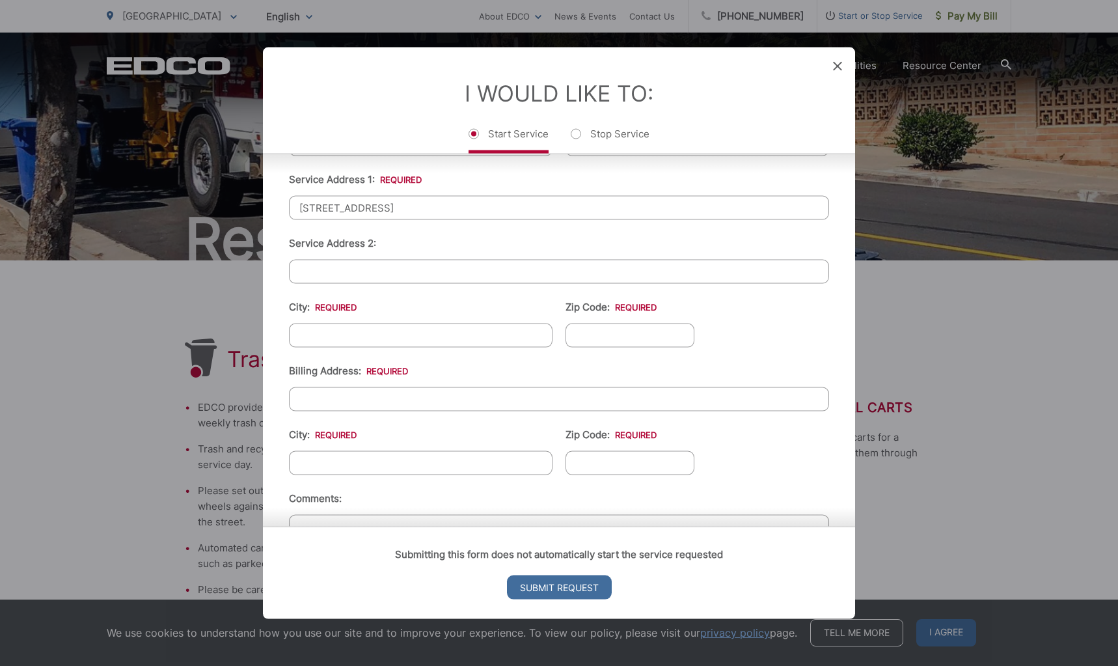
click at [419, 344] on input "City: *" at bounding box center [421, 335] width 264 height 24
paste input "[STREET_ADDRESS]"
click at [387, 336] on input "[STREET_ADDRESS]" at bounding box center [421, 335] width 264 height 24
drag, startPoint x: 389, startPoint y: 337, endPoint x: 280, endPoint y: 335, distance: 108.0
click at [282, 336] on div "First Name: * [PERSON_NAME] Last Name: * [PERSON_NAME] Telephone: * [PHONE_NUMB…" at bounding box center [559, 312] width 592 height 608
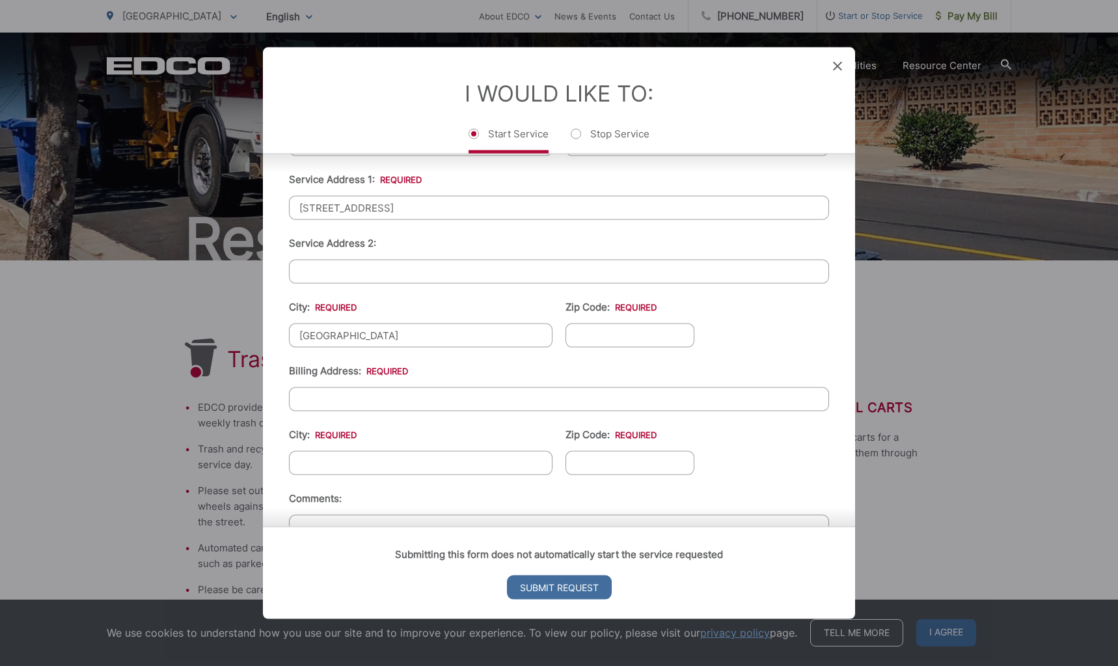
click at [387, 340] on input "[GEOGRAPHIC_DATA]" at bounding box center [421, 335] width 264 height 24
type input "[GEOGRAPHIC_DATA]"
click at [604, 342] on input "Zip Code: *" at bounding box center [630, 335] width 129 height 24
paste input "90620"
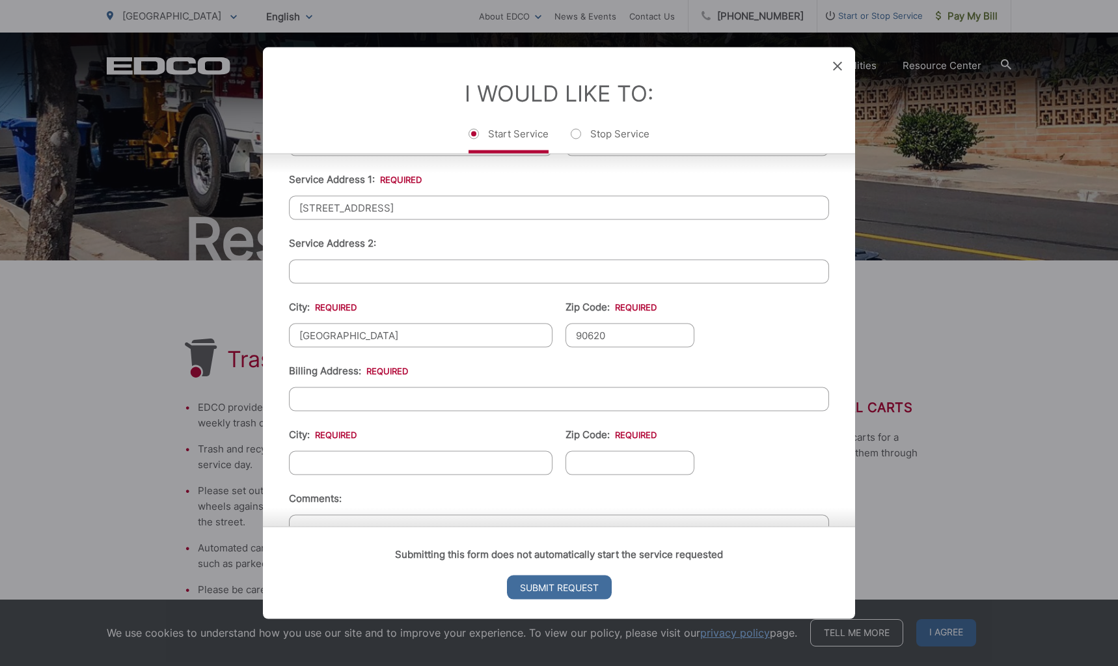
type input "90620"
click at [757, 346] on ul "First Name: * [PERSON_NAME] Last Name: * [PERSON_NAME] Telephone: * [PHONE_NUMB…" at bounding box center [559, 312] width 540 height 569
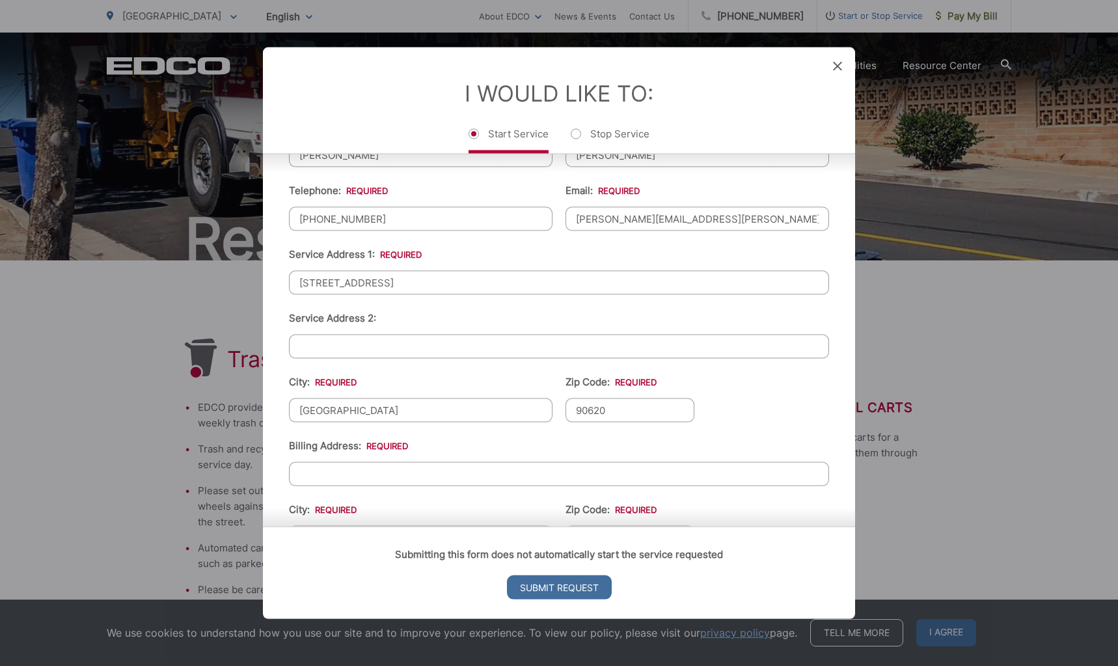
scroll to position [220, 0]
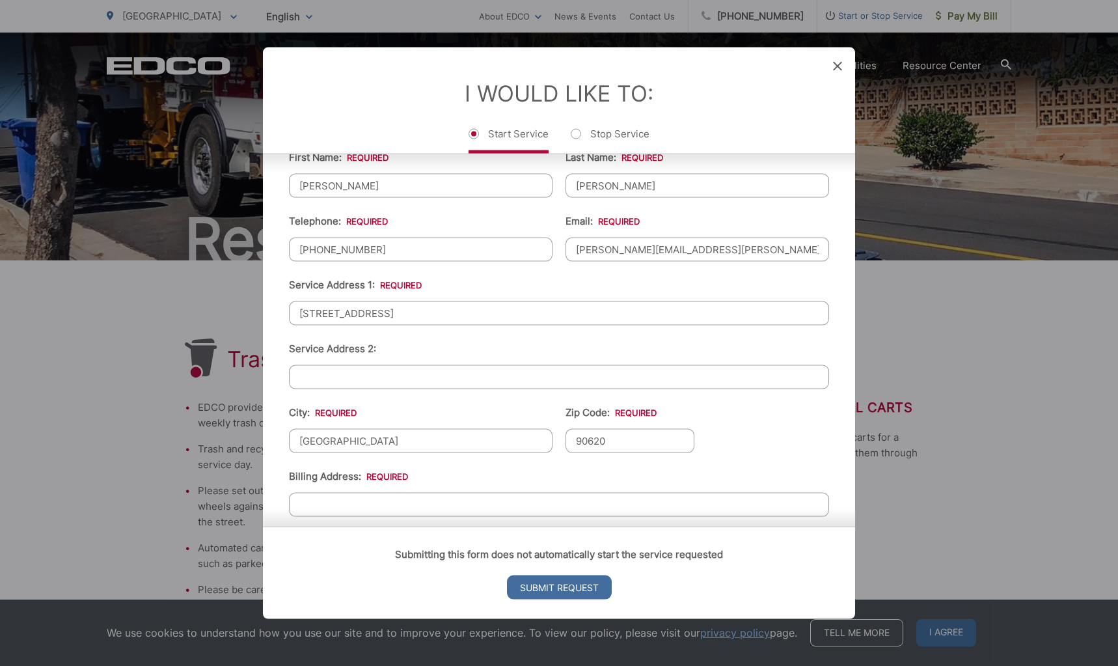
click at [389, 318] on input "[STREET_ADDRESS]" at bounding box center [559, 313] width 540 height 24
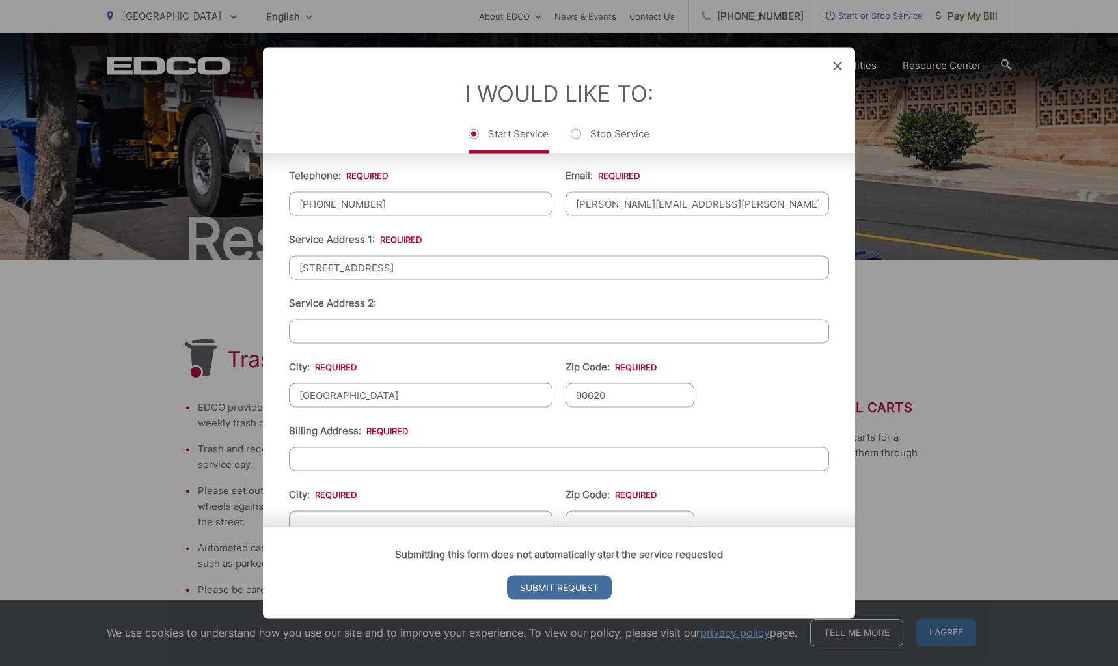
scroll to position [285, 0]
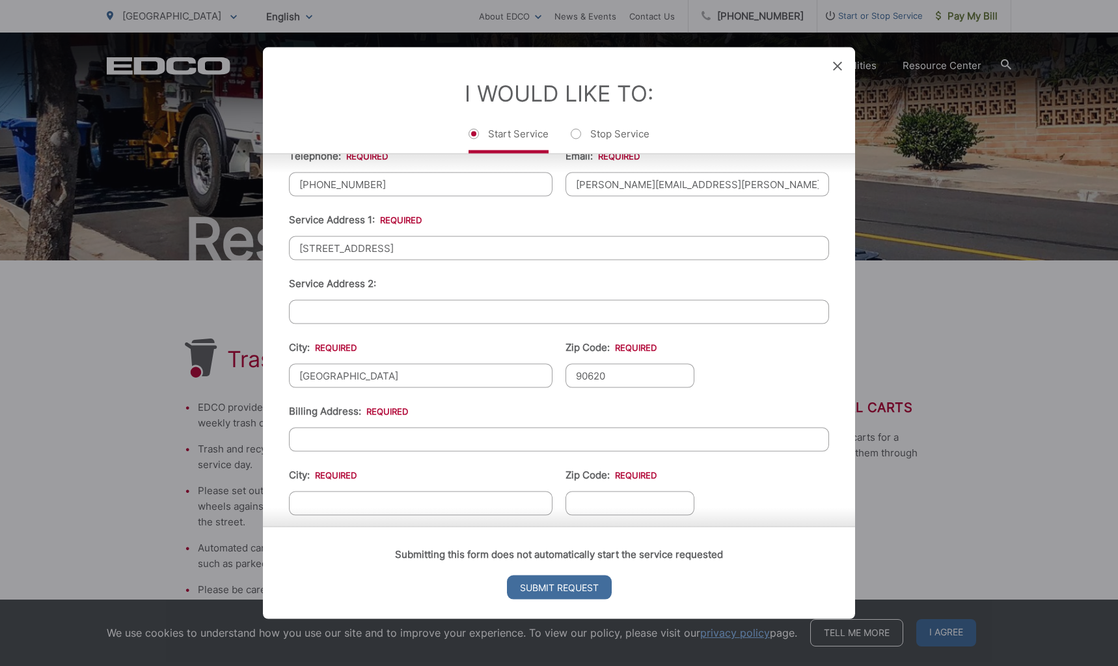
click at [443, 446] on input "Billing Address: *" at bounding box center [559, 439] width 540 height 24
paste input "[STREET_ADDRESS]"
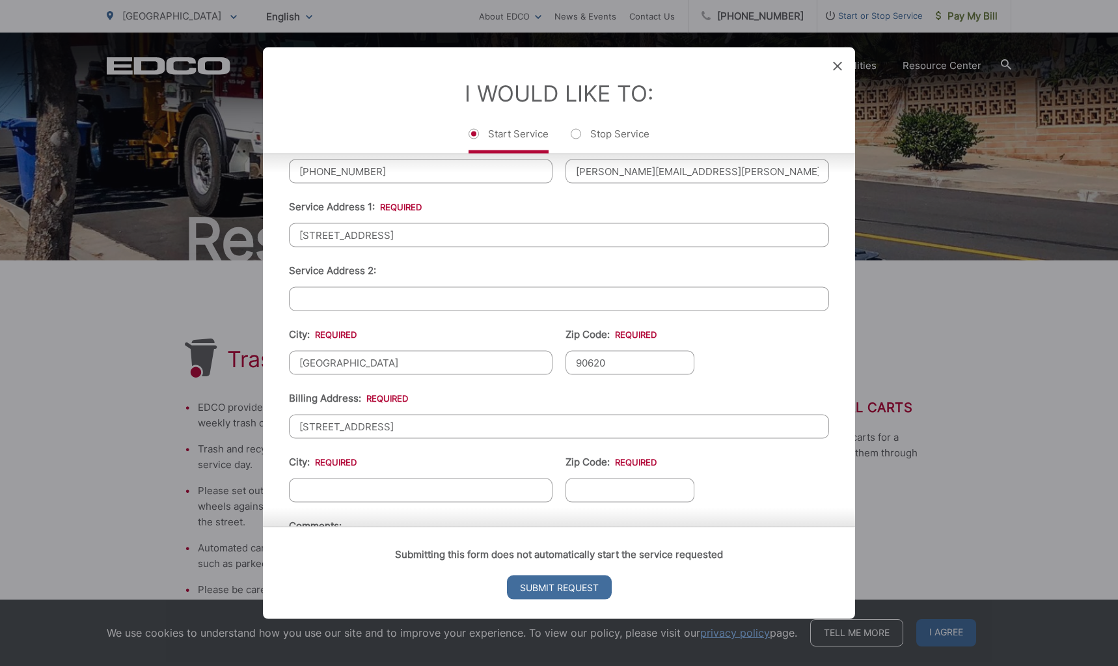
scroll to position [220, 0]
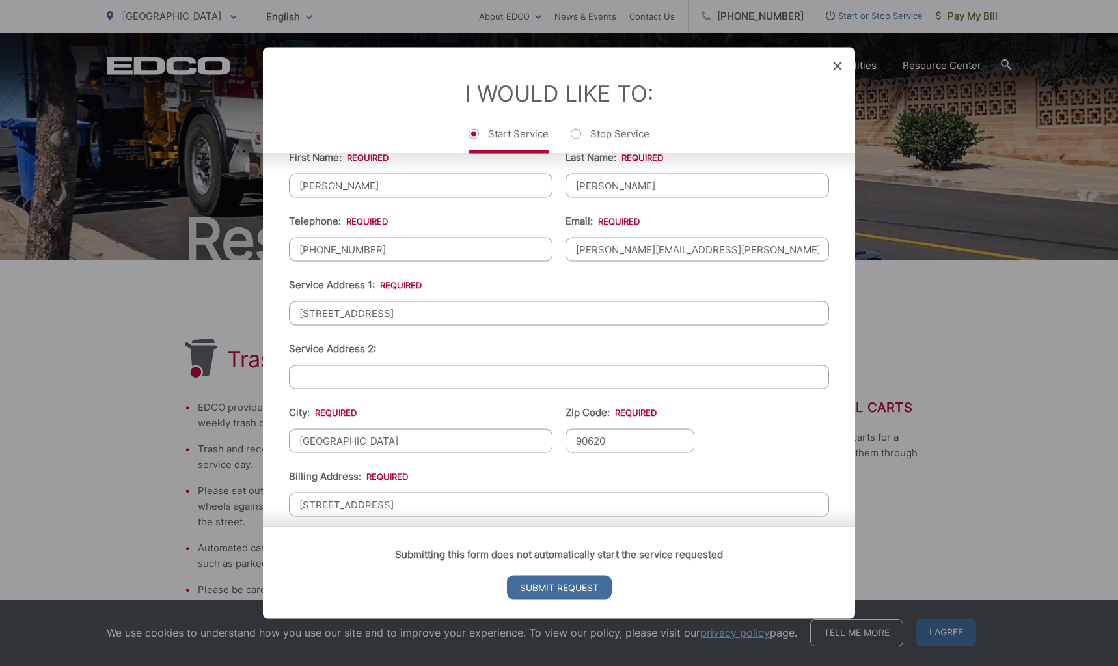
type input "[STREET_ADDRESS]"
click at [378, 434] on input "[GEOGRAPHIC_DATA]" at bounding box center [421, 440] width 264 height 24
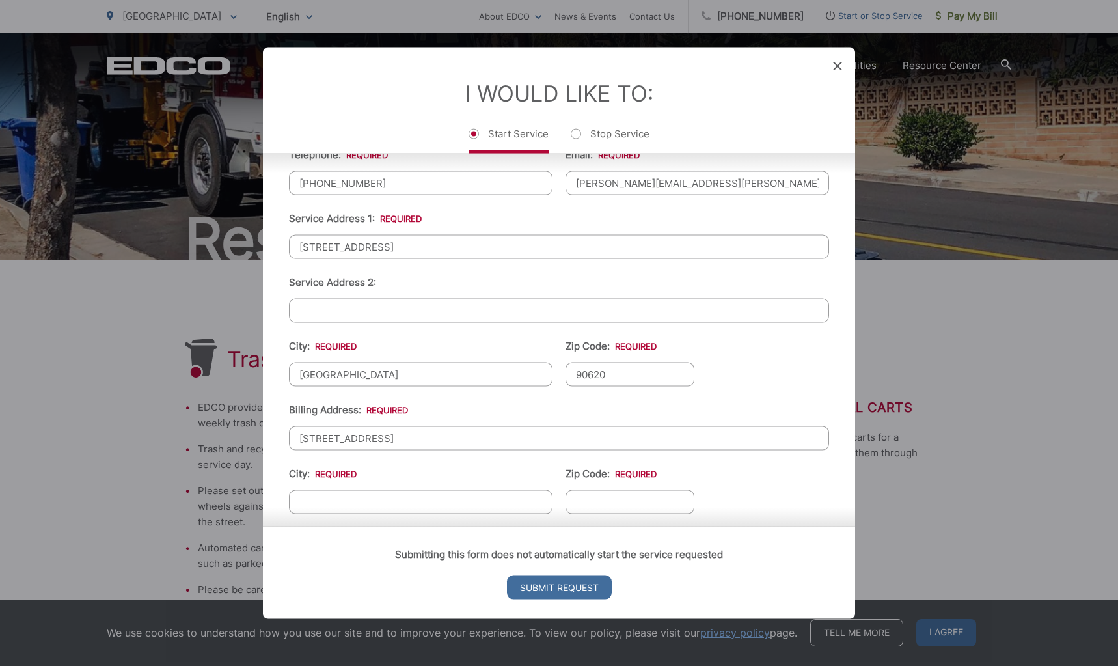
scroll to position [415, 0]
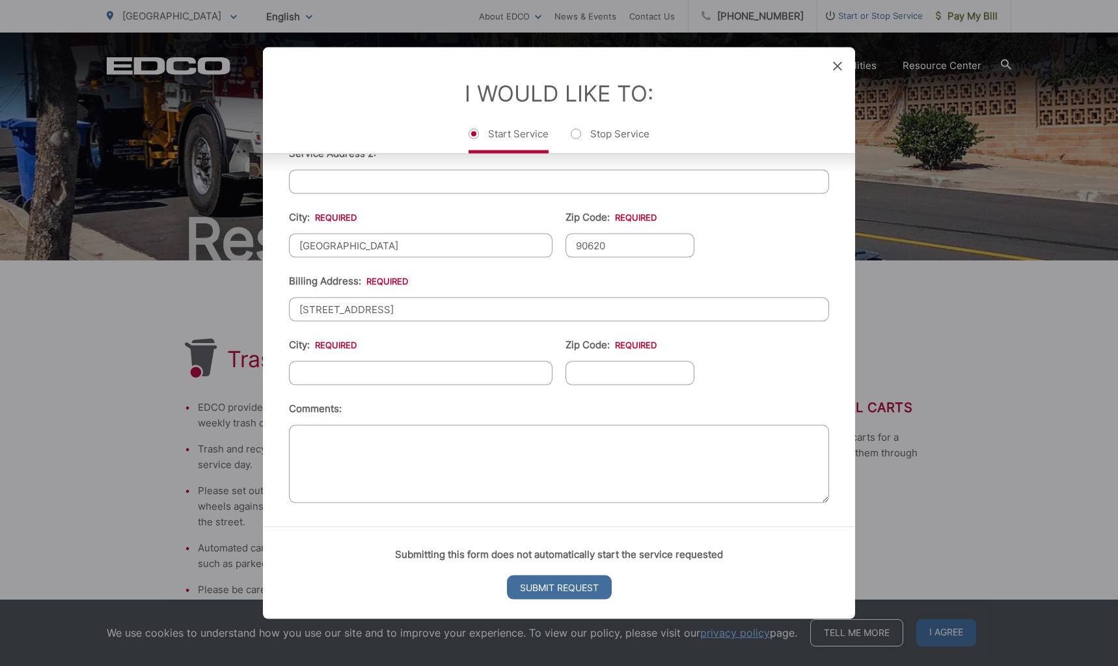
click at [413, 376] on input "City: *" at bounding box center [421, 373] width 264 height 24
paste input "[GEOGRAPHIC_DATA]"
type input "[GEOGRAPHIC_DATA]"
click at [586, 241] on input "90620" at bounding box center [630, 245] width 129 height 24
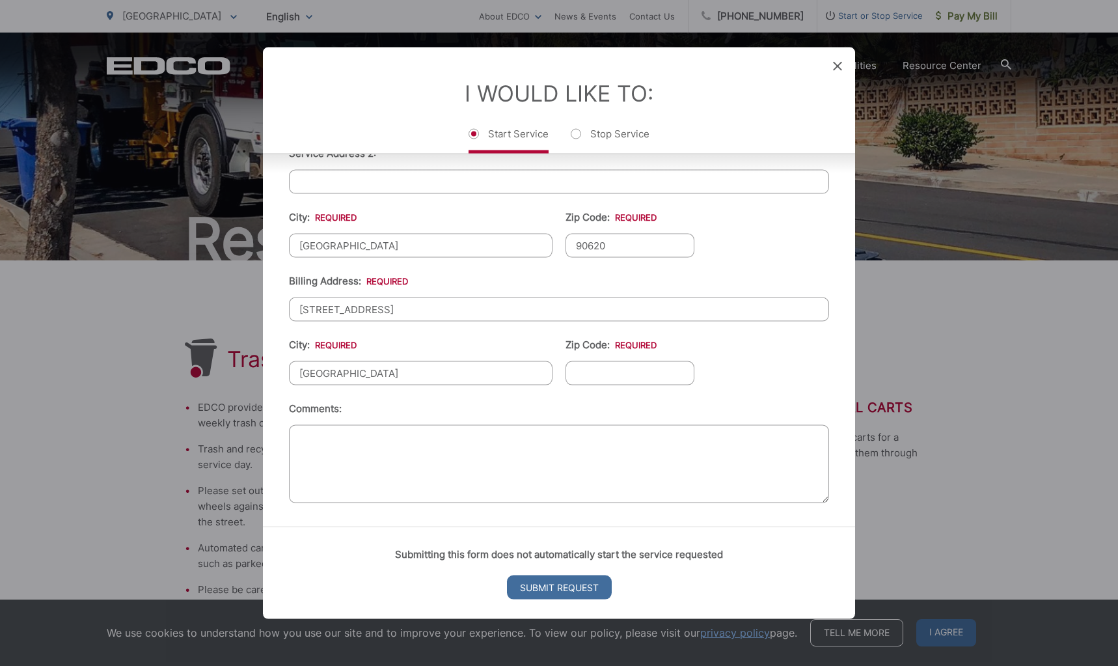
click at [609, 371] on input "Zip Code: *" at bounding box center [630, 373] width 129 height 24
paste input "90620"
type input "90620"
click at [731, 390] on ul "First Name: * [PERSON_NAME] Last Name: * [PERSON_NAME] Telephone: * [PHONE_NUMB…" at bounding box center [559, 222] width 540 height 569
click at [744, 392] on ul "First Name: * [PERSON_NAME] Last Name: * [PERSON_NAME] Telephone: * [PHONE_NUMB…" at bounding box center [559, 222] width 540 height 569
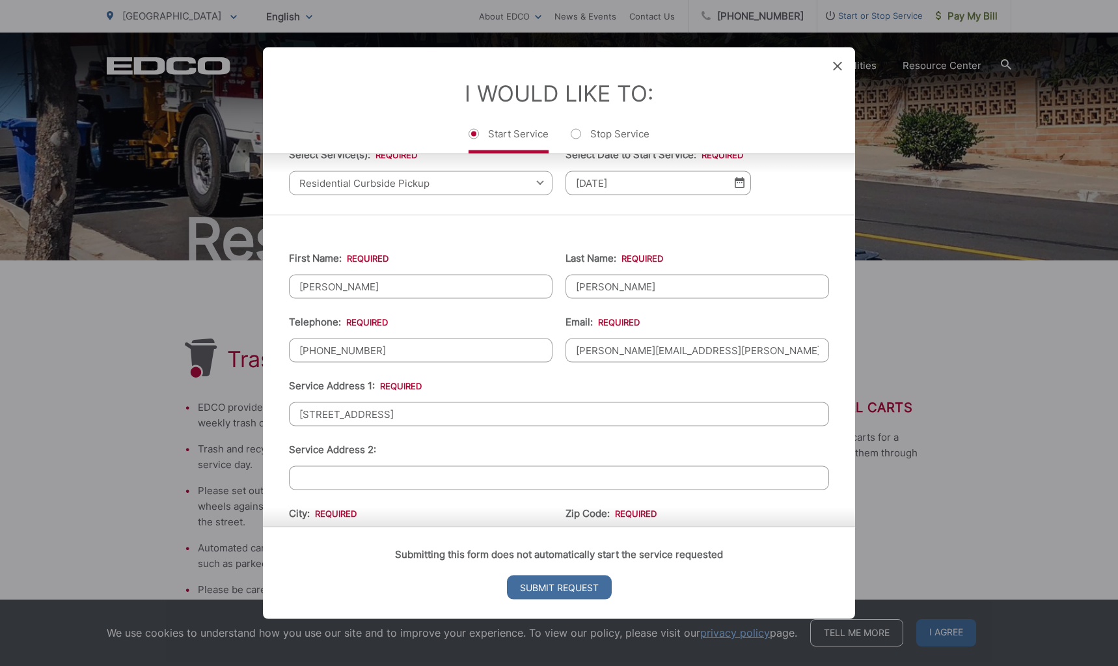
scroll to position [130, 0]
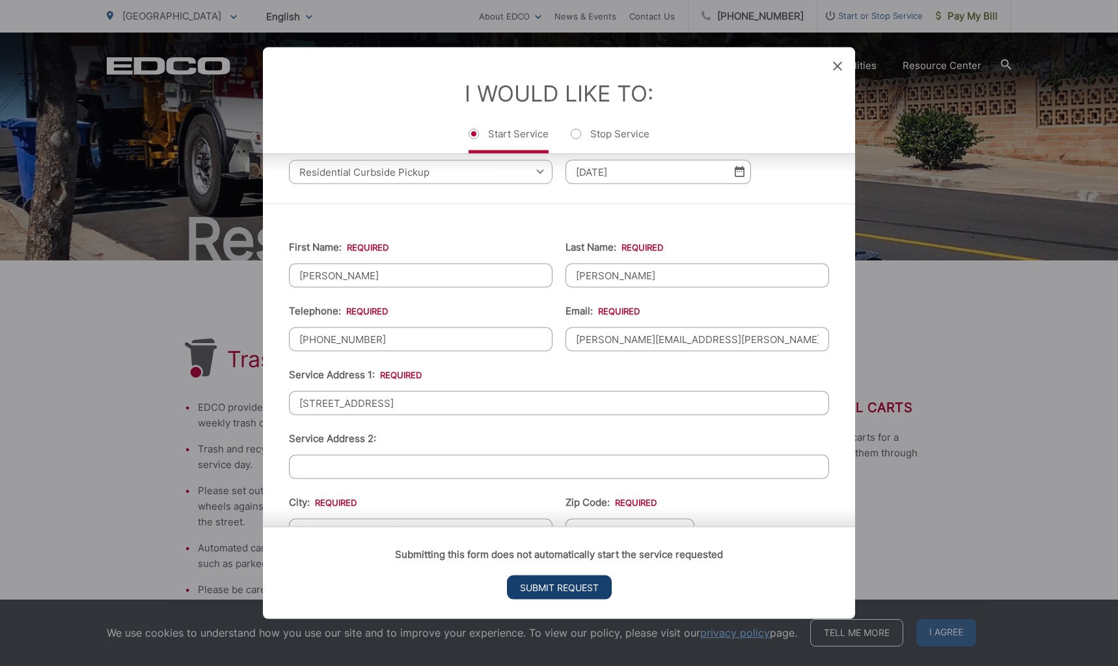
click at [603, 584] on input "Submit Request" at bounding box center [559, 587] width 105 height 24
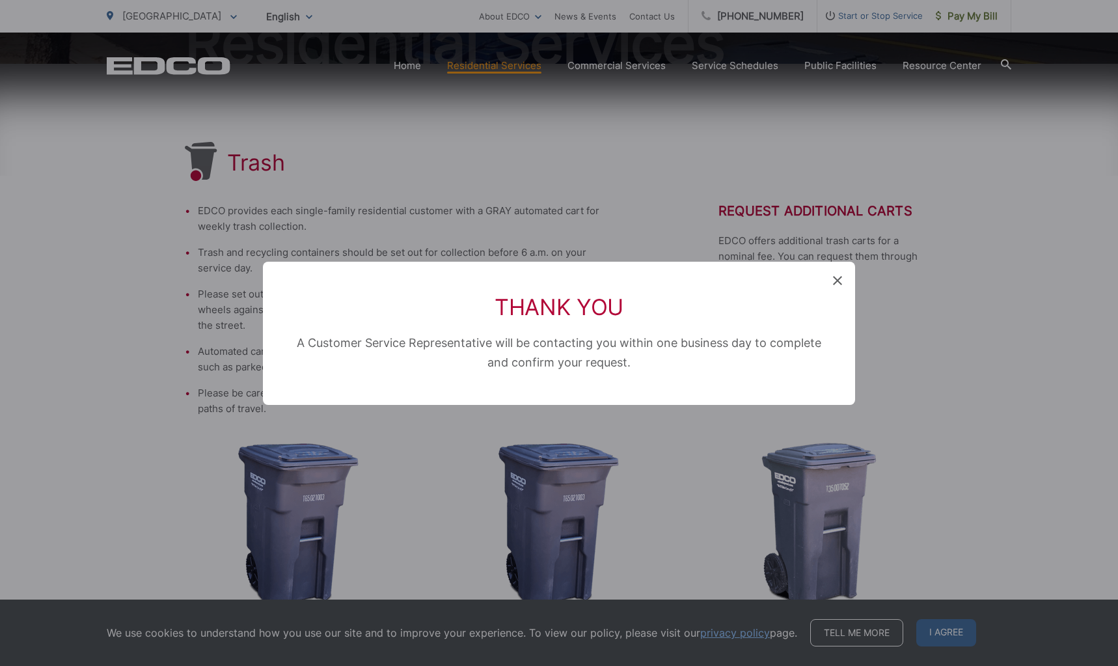
scroll to position [0, 0]
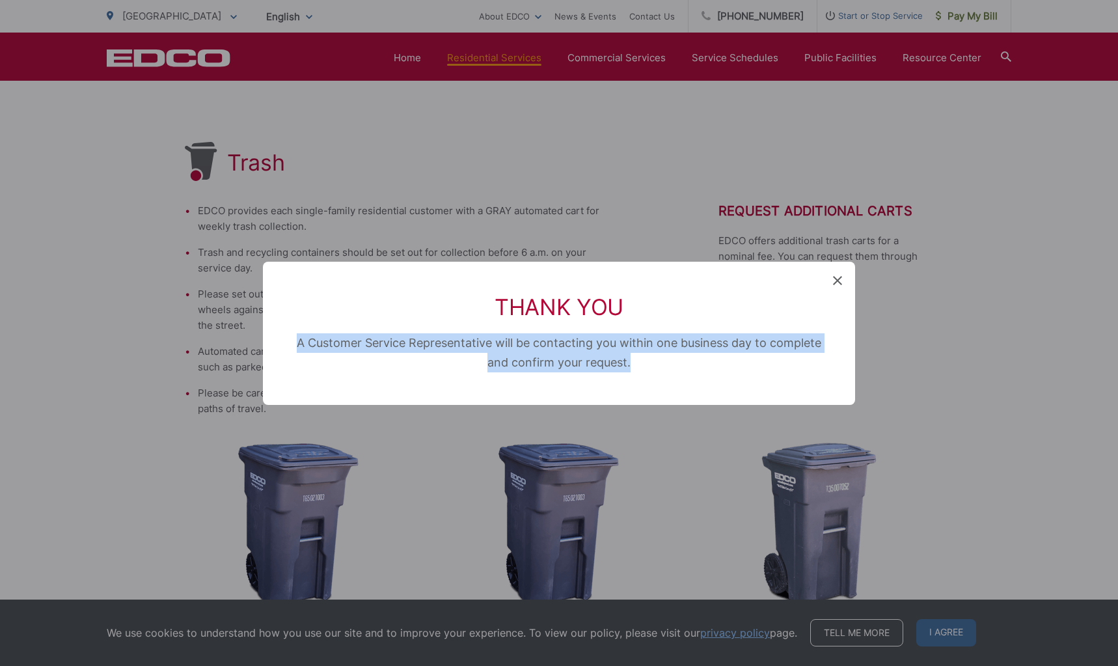
drag, startPoint x: 297, startPoint y: 343, endPoint x: 642, endPoint y: 362, distance: 344.8
click at [642, 362] on p "A Customer Service Representative will be contacting you within one business da…" at bounding box center [558, 352] width 527 height 39
copy span "A Customer Service Representative will be contacting you within one business da…"
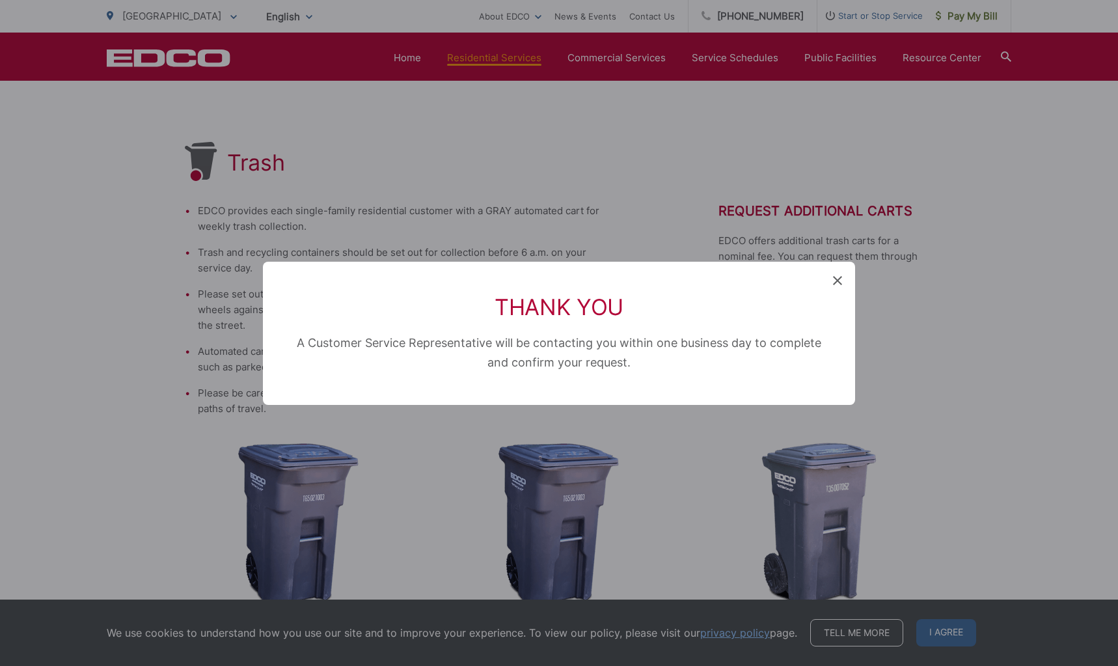
click at [838, 283] on icon at bounding box center [837, 280] width 9 height 9
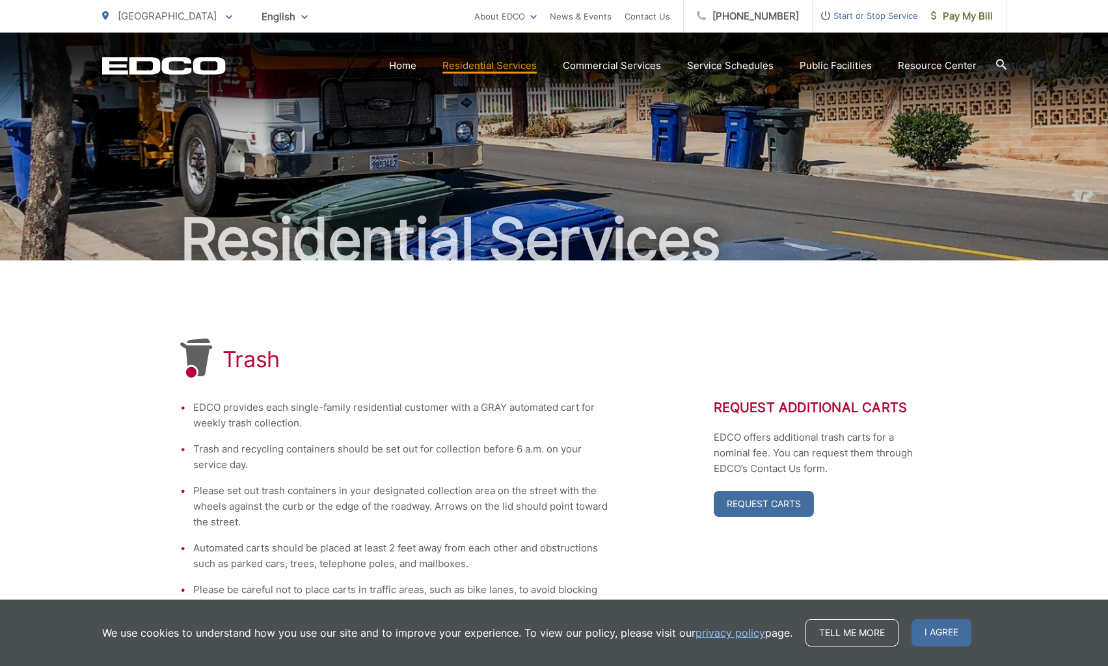
drag, startPoint x: 456, startPoint y: 341, endPoint x: 450, endPoint y: 349, distance: 10.2
click at [456, 342] on div "Trash" at bounding box center [554, 359] width 748 height 42
click at [615, 378] on div "Trash" at bounding box center [554, 359] width 748 height 42
click at [608, 458] on li "Trash and recycling containers should be set out for collection before 6 a.m. o…" at bounding box center [401, 456] width 416 height 31
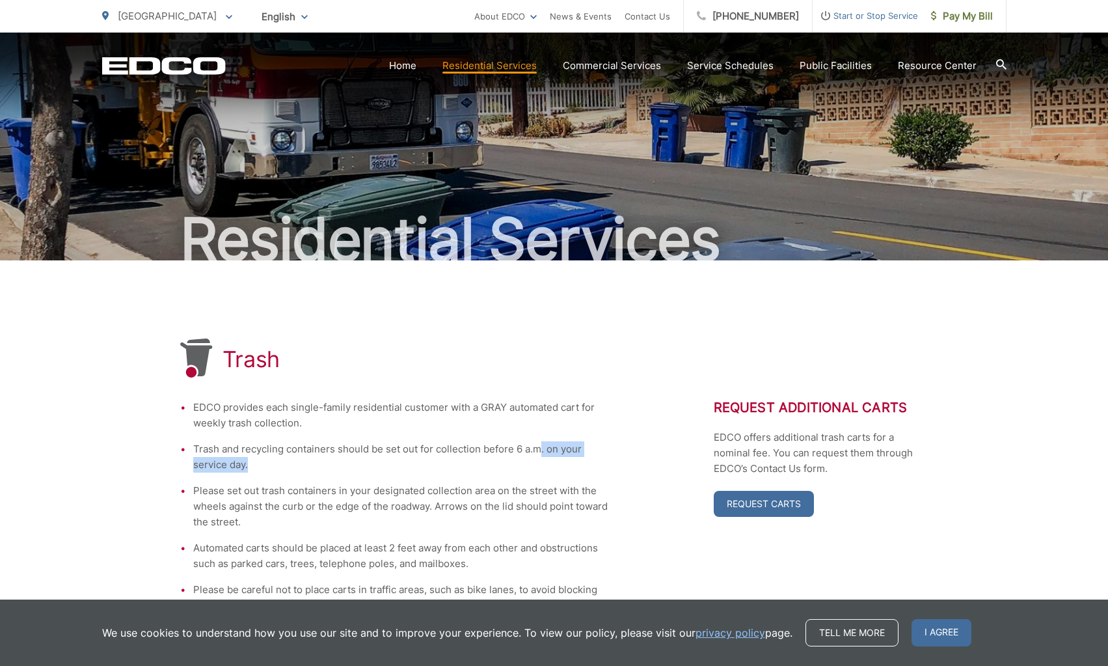
drag, startPoint x: 597, startPoint y: 457, endPoint x: 500, endPoint y: 427, distance: 102.1
click at [509, 433] on ul "EDCO provides each single-family residential customer with a GRAY automated car…" at bounding box center [394, 506] width 429 height 213
click at [530, 415] on li "EDCO provides each single-family residential customer with a GRAY automated car…" at bounding box center [401, 415] width 416 height 31
